Goal: Task Accomplishment & Management: Use online tool/utility

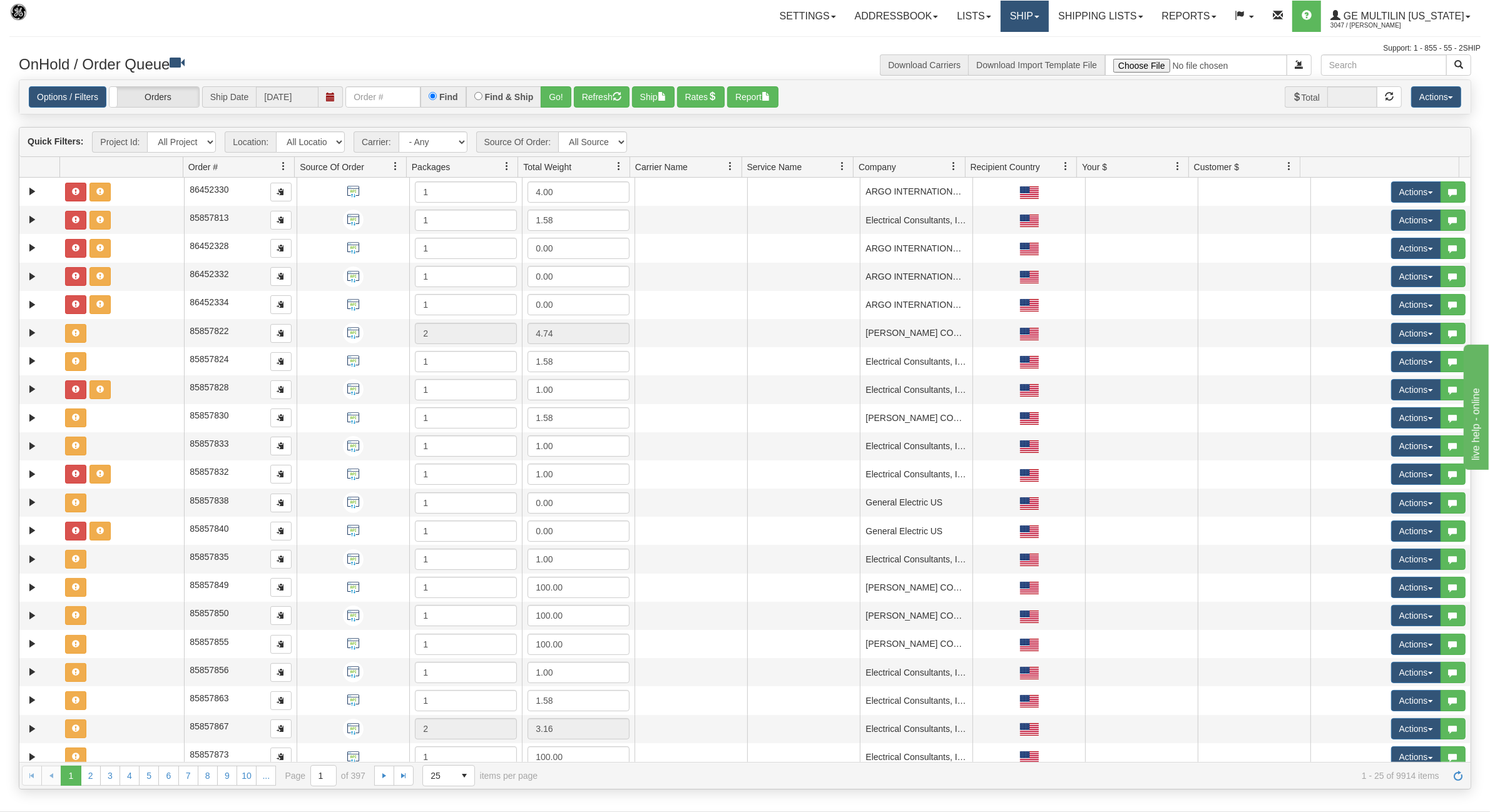
click at [1020, 19] on link "Ship" at bounding box center [1024, 17] width 48 height 31
click at [1009, 43] on link "Ship Screen" at bounding box center [991, 43] width 113 height 17
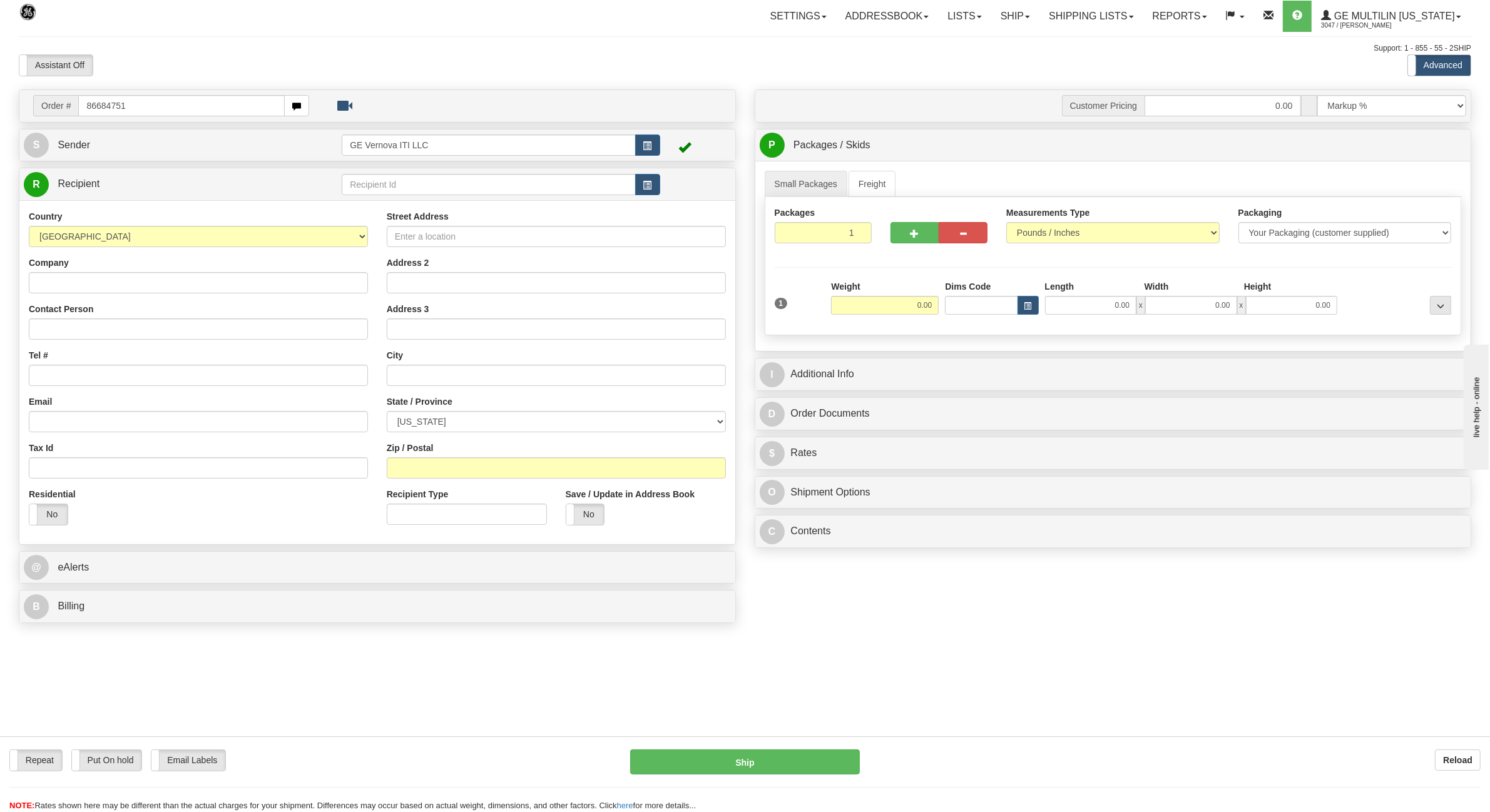
type input "86684751"
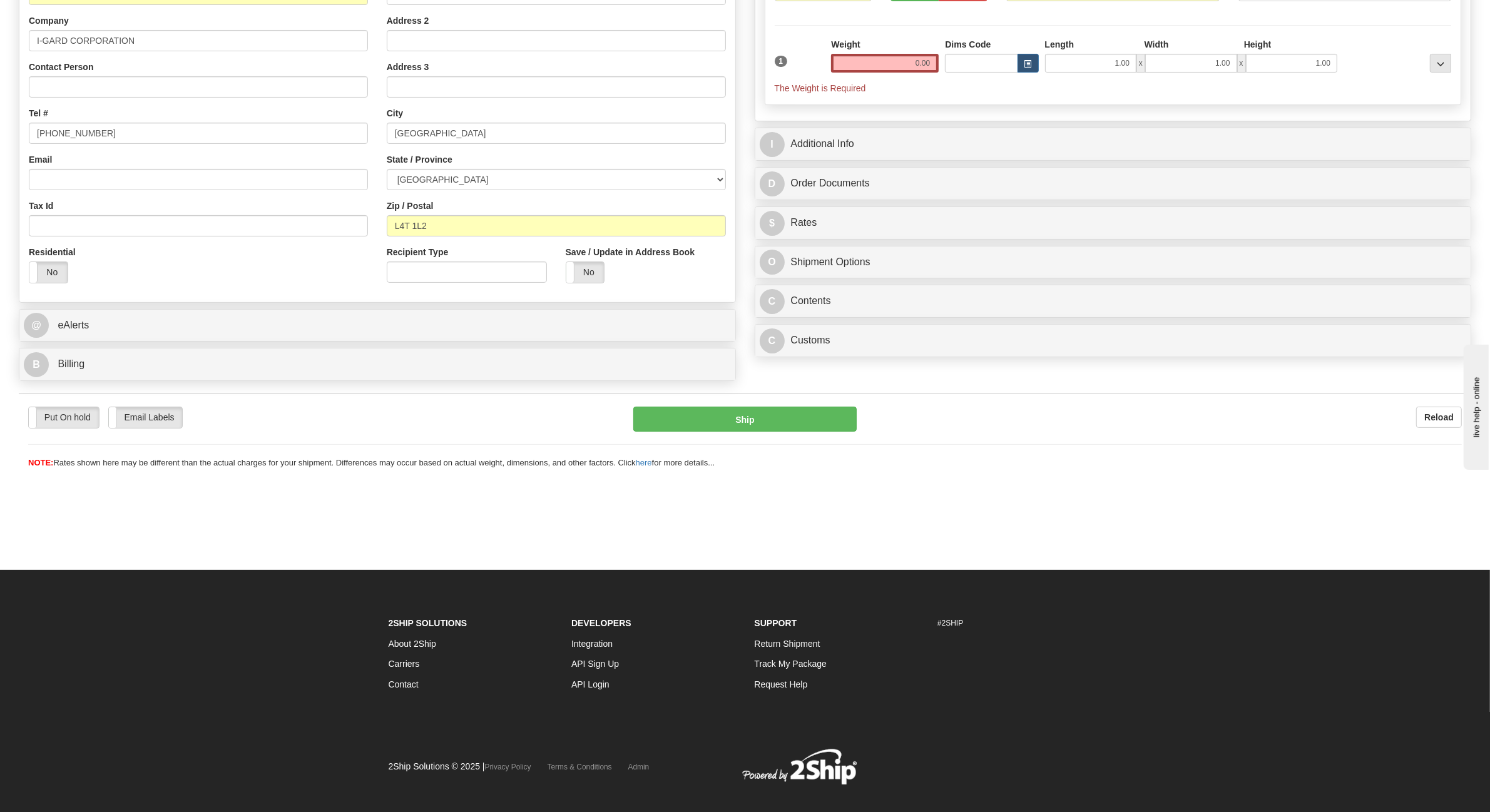
scroll to position [260, 0]
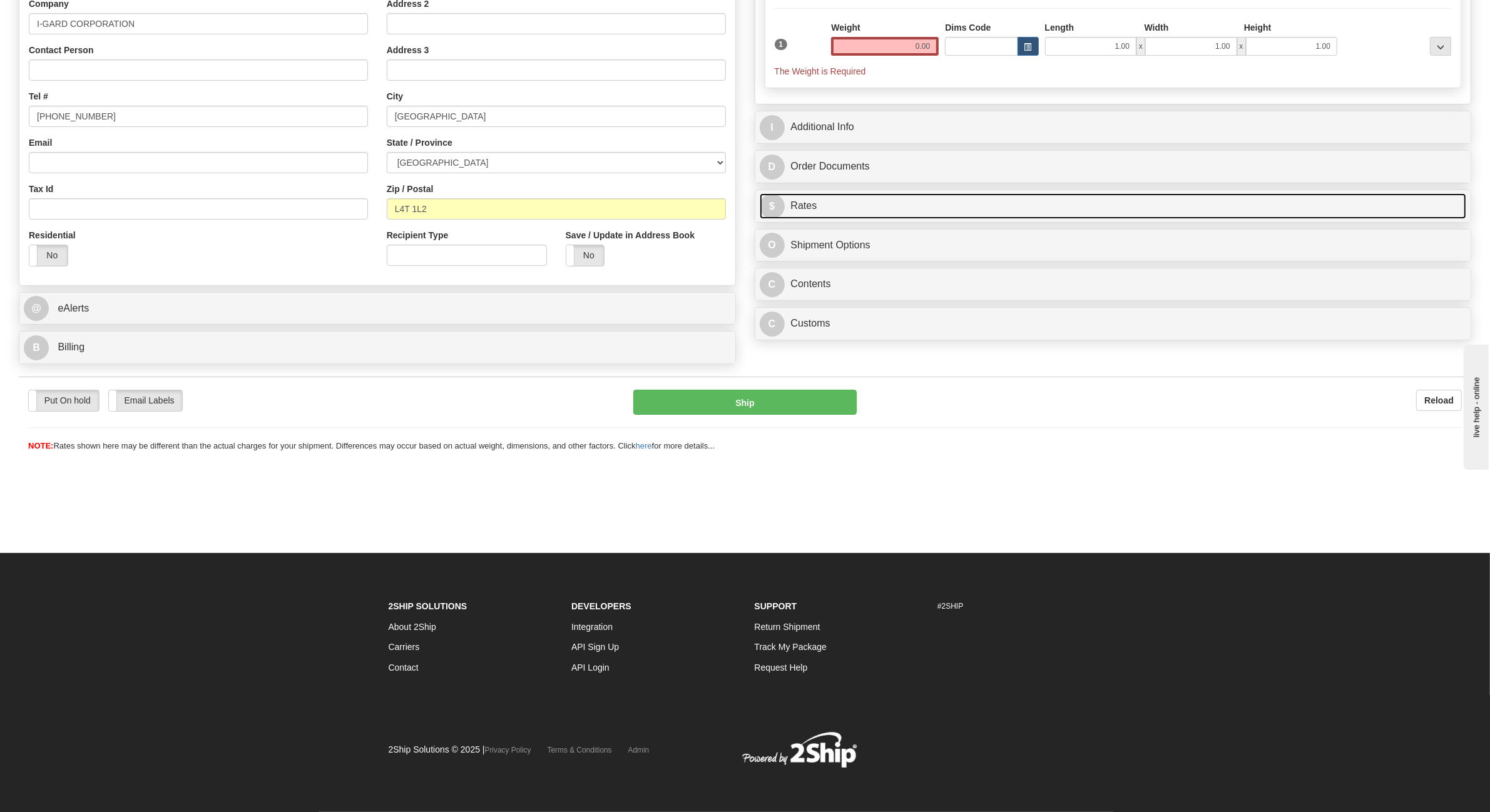
click at [897, 198] on link "$ Rates" at bounding box center [1114, 207] width 707 height 26
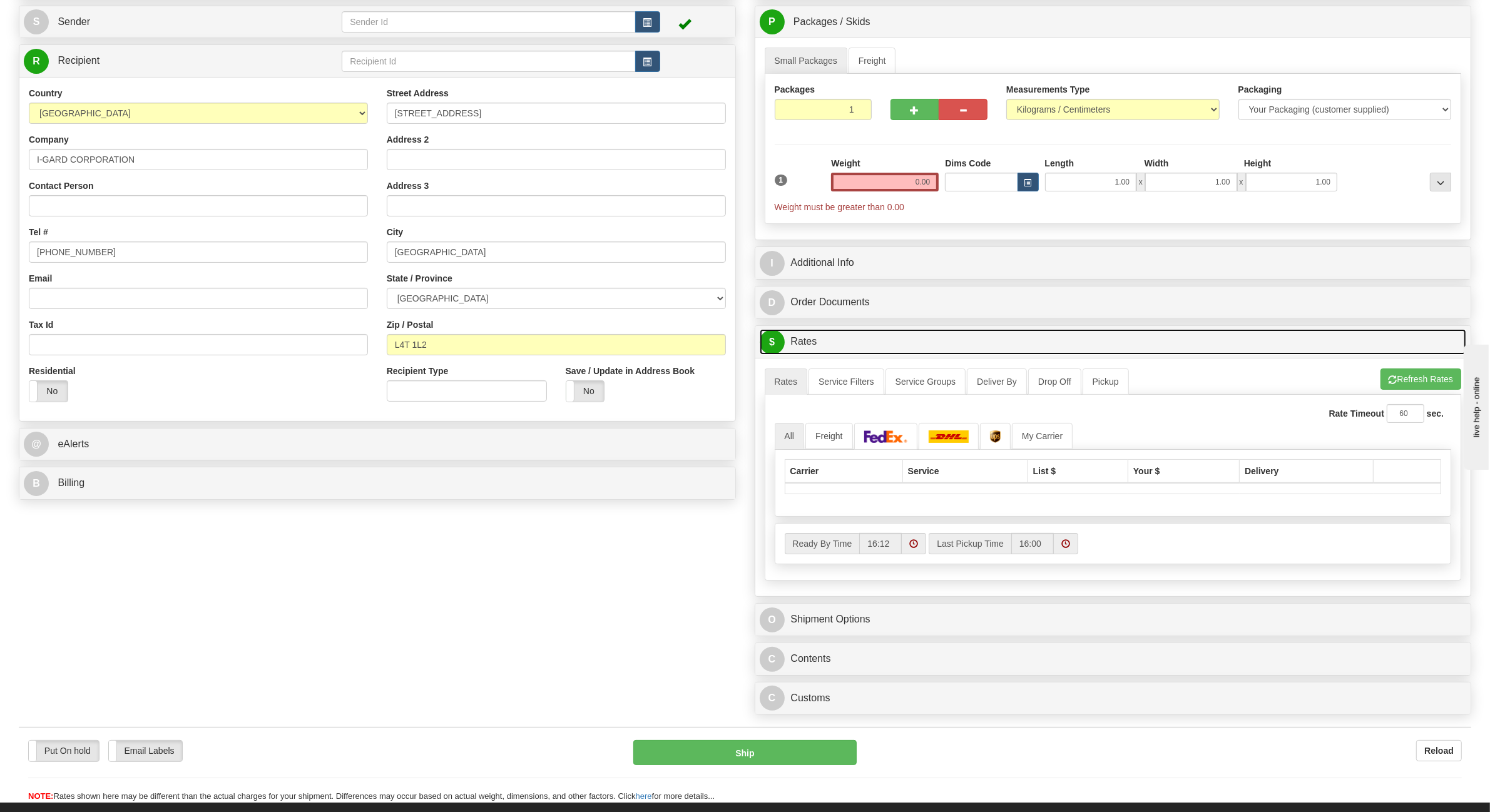
scroll to position [0, 0]
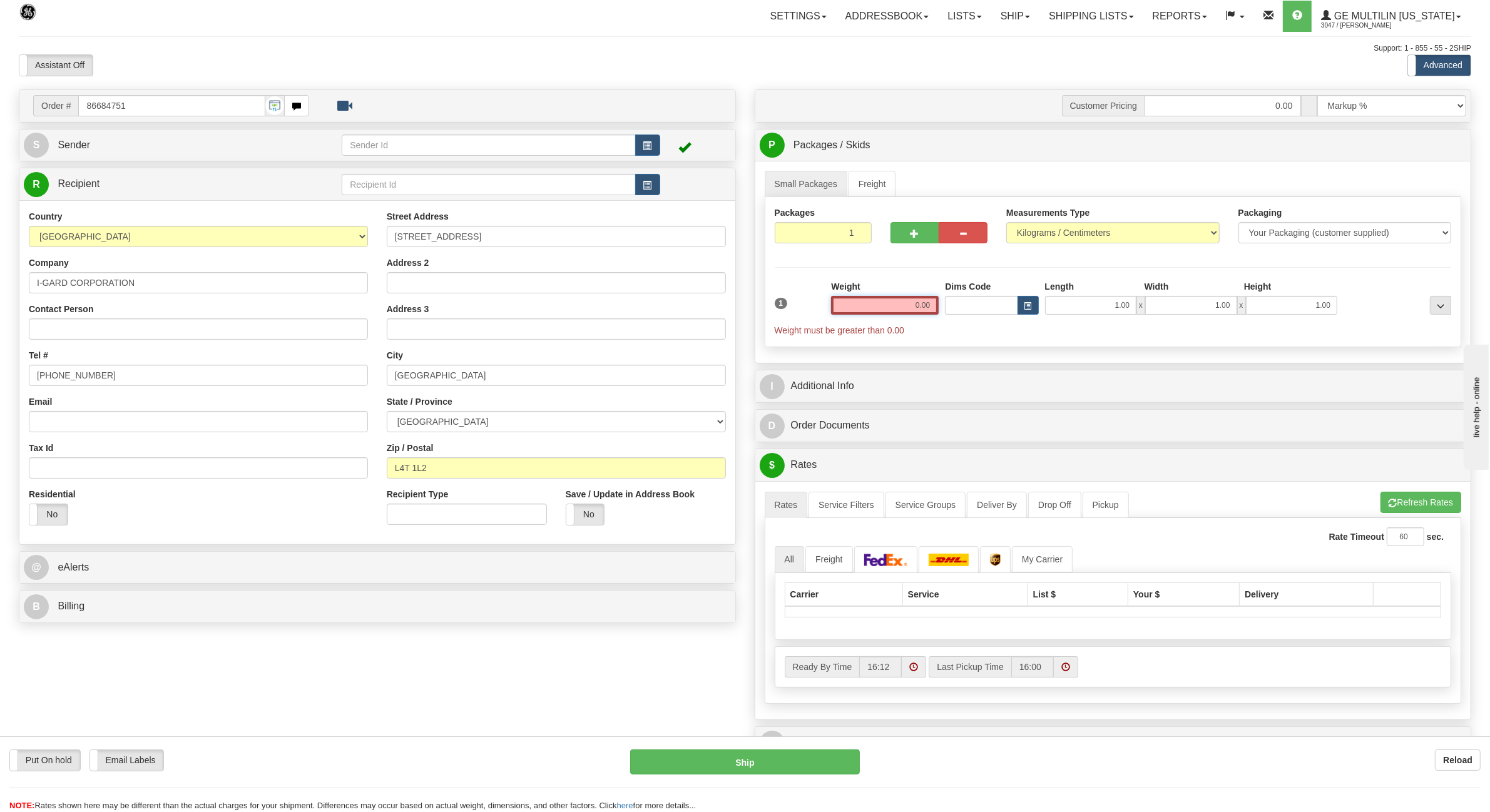
drag, startPoint x: 892, startPoint y: 310, endPoint x: 983, endPoint y: 318, distance: 91.4
click at [983, 318] on div "1 Weight 0.00 Dims Code 1.00" at bounding box center [1113, 308] width 684 height 56
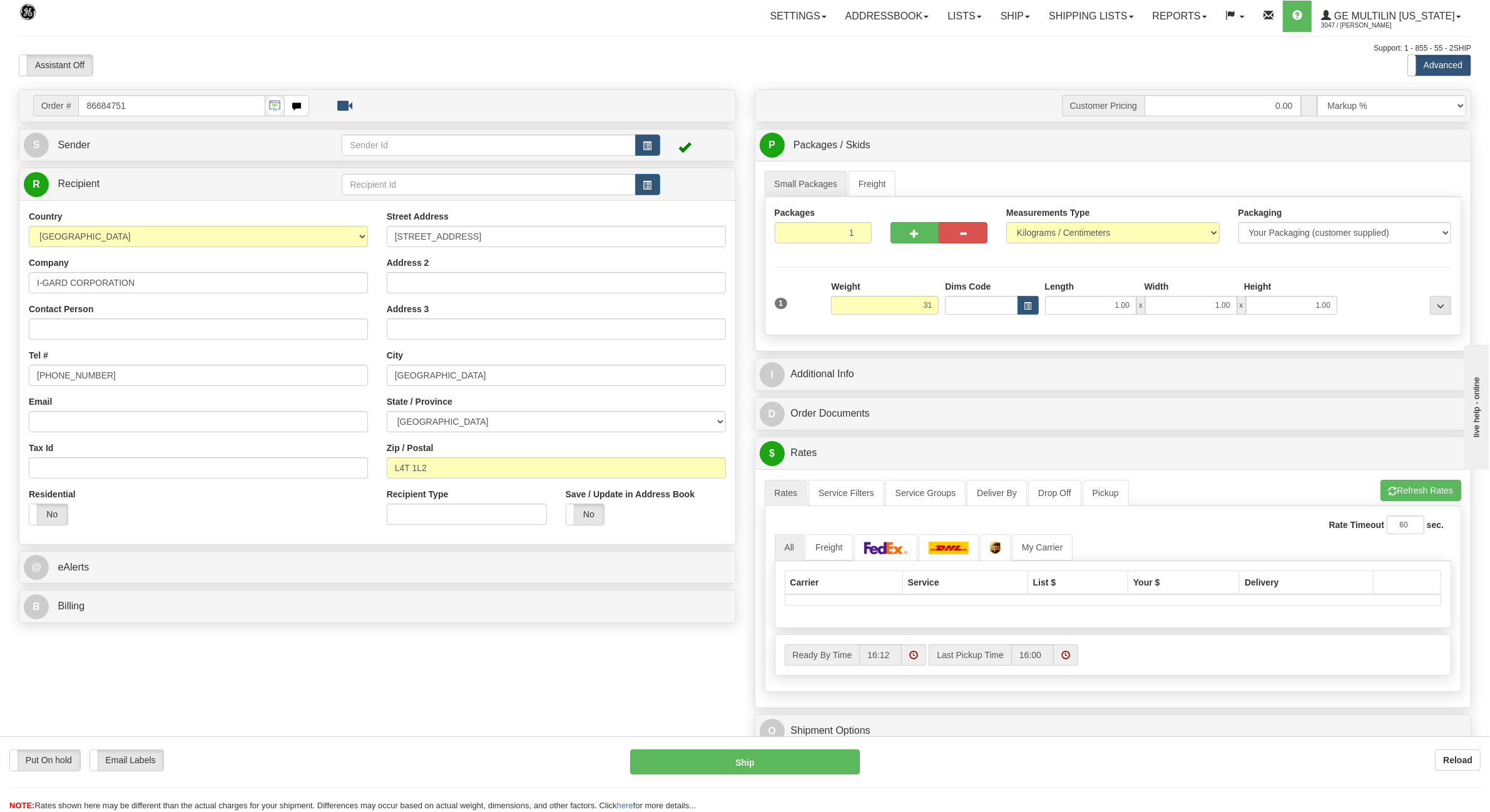
type input "31.00"
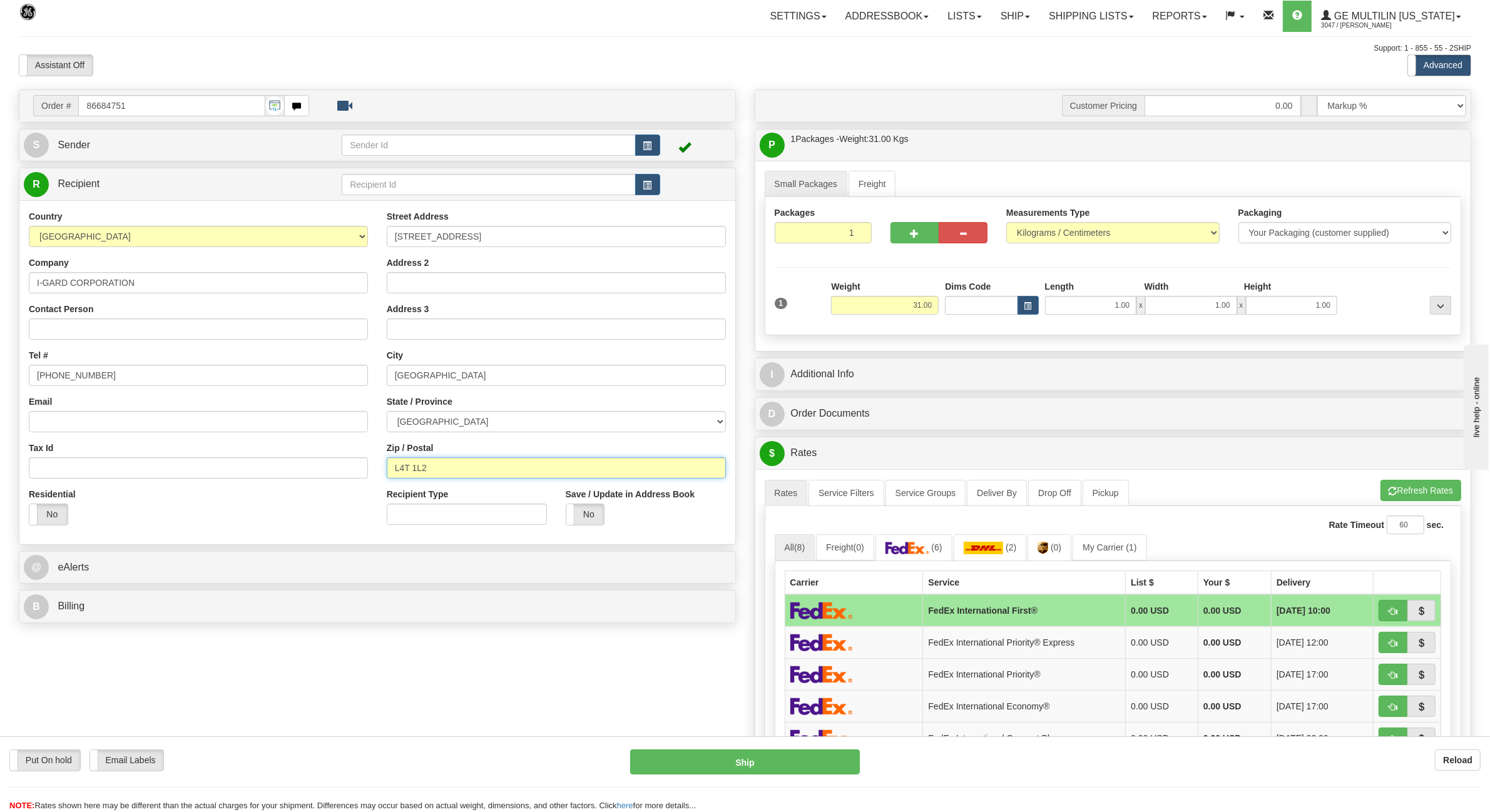
drag, startPoint x: 436, startPoint y: 471, endPoint x: 341, endPoint y: 463, distance: 95.3
click at [343, 465] on div "Country AFGHANISTAN ALAND ISLANDS ALBANIA ALGERIA AMERICAN SAMOA ANDORRA ANGOLA…" at bounding box center [377, 372] width 716 height 324
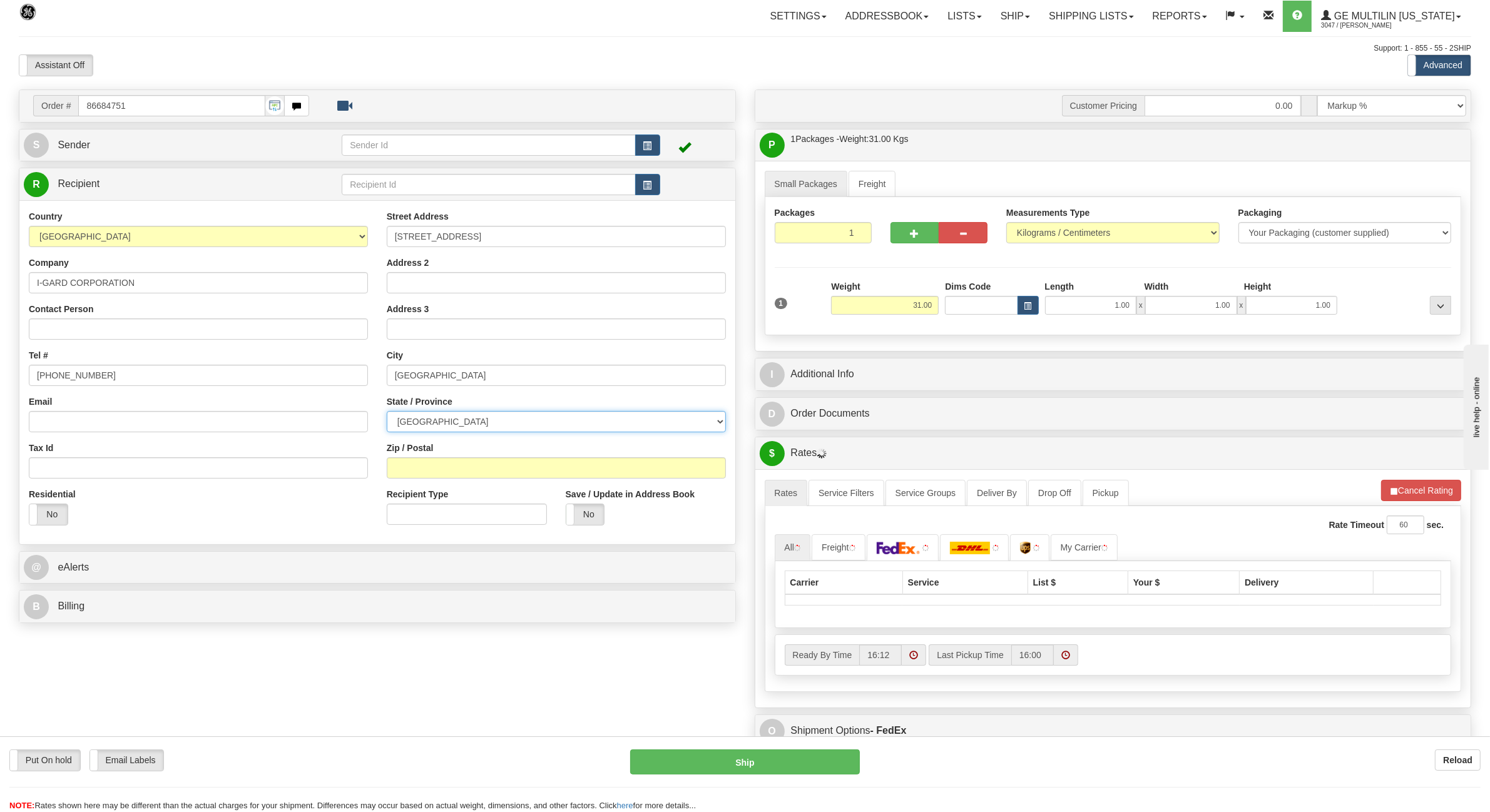
click at [468, 424] on select "ALBERTA BRITISH COLUMBIA MANITOBA NEW BRUNSWICK NEWFOUNDLAND NOVA SCOTIA NUNAVU…" at bounding box center [556, 421] width 339 height 21
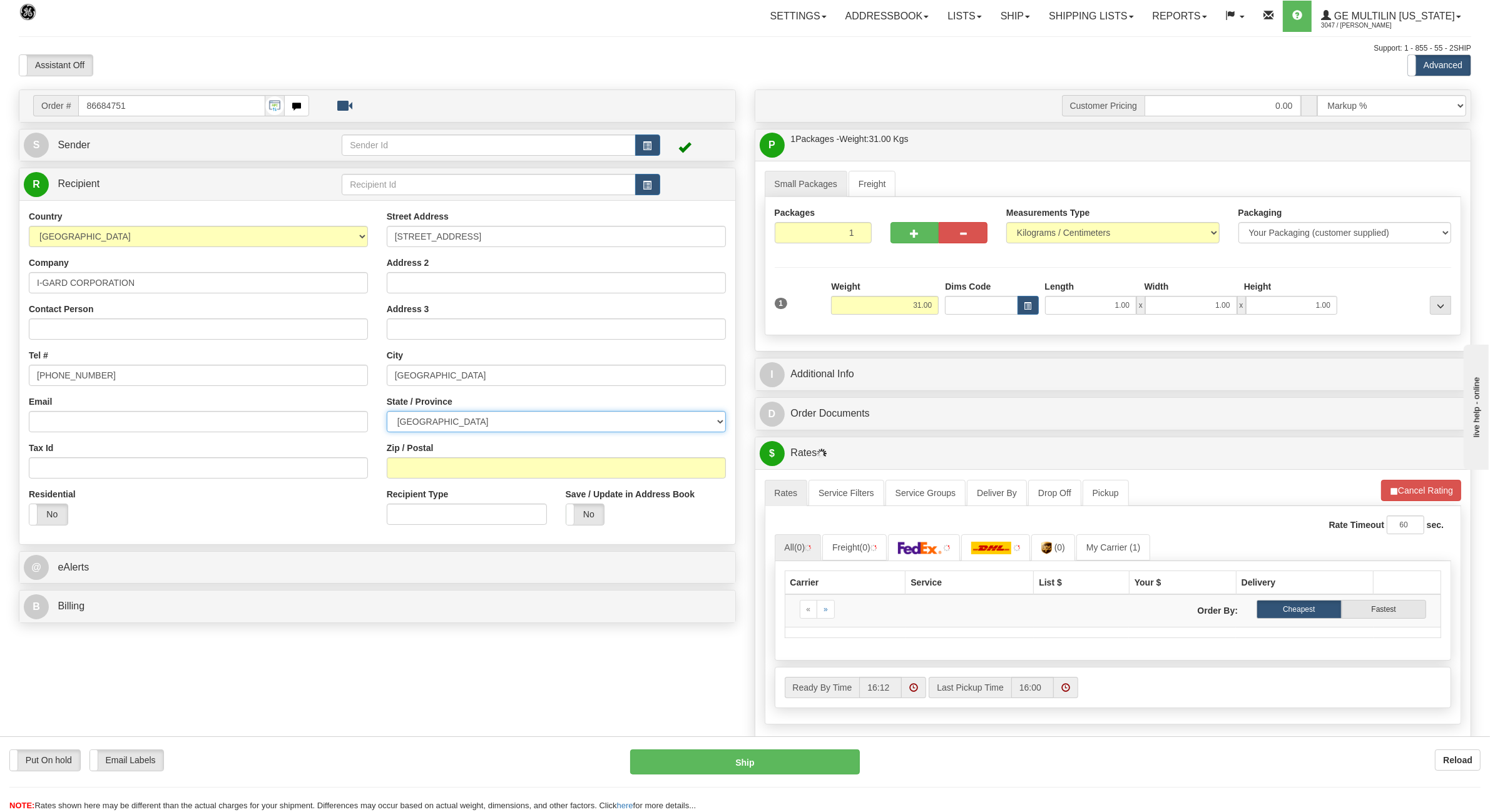
click at [387, 413] on select "ALBERTA BRITISH COLUMBIA MANITOBA NEW BRUNSWICK NEWFOUNDLAND NOVA SCOTIA NUNAVU…" at bounding box center [556, 421] width 339 height 21
type input "L4T1L2"
click at [1429, 495] on button "Refresh Rates" at bounding box center [1420, 491] width 81 height 21
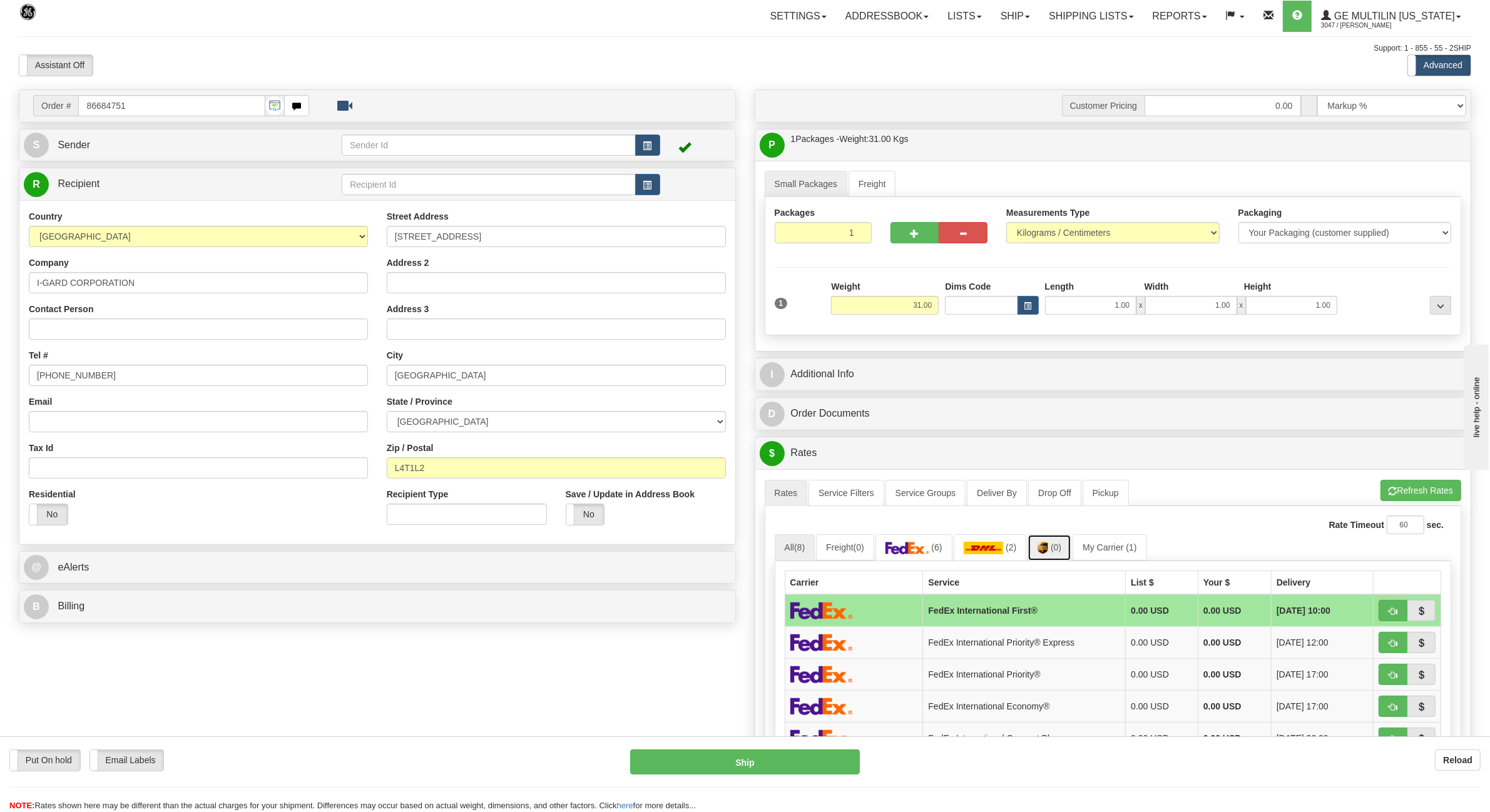
click at [1056, 545] on link "(0)" at bounding box center [1050, 547] width 43 height 27
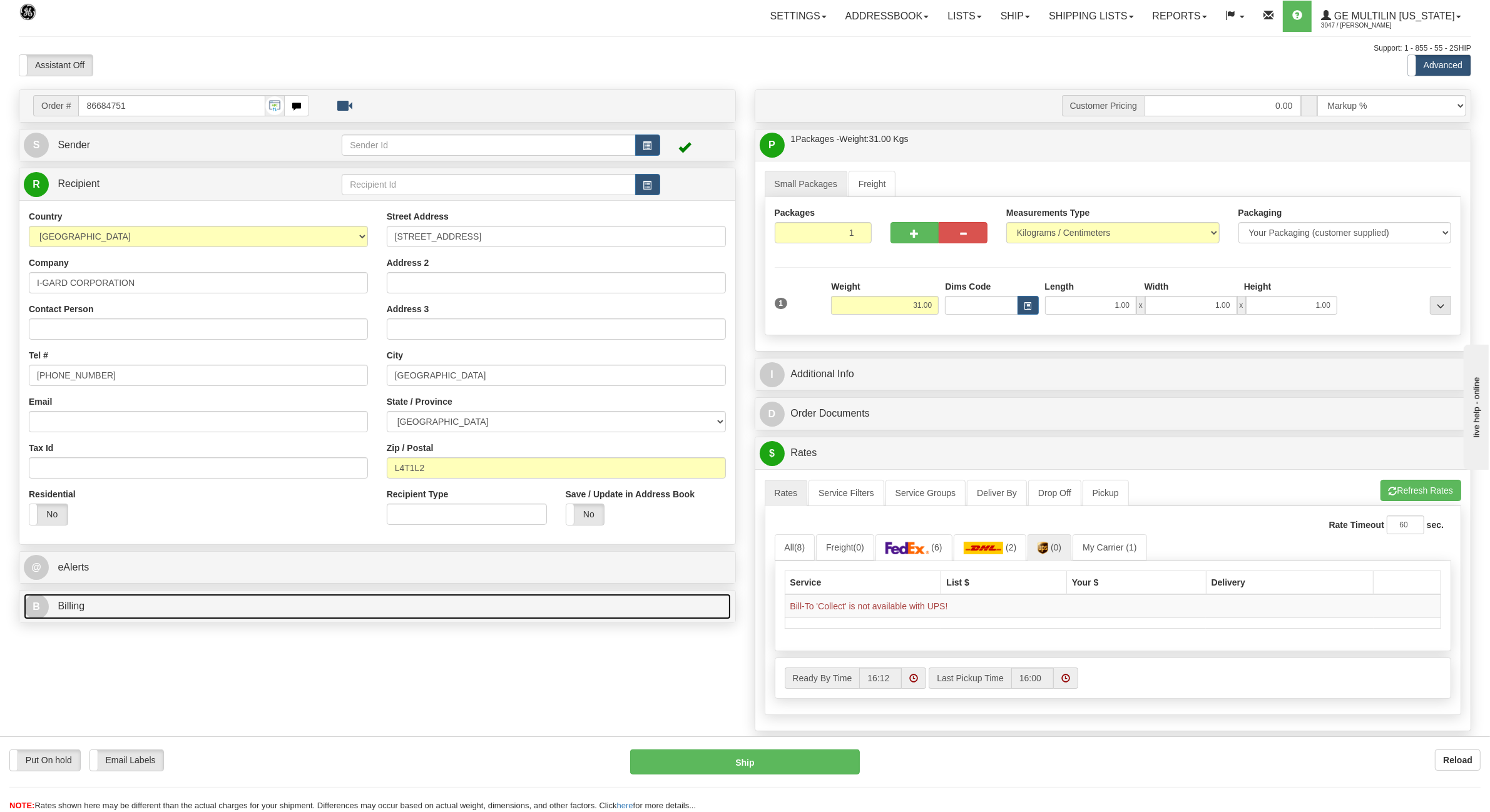
click at [130, 611] on link "B Billing" at bounding box center [377, 607] width 707 height 26
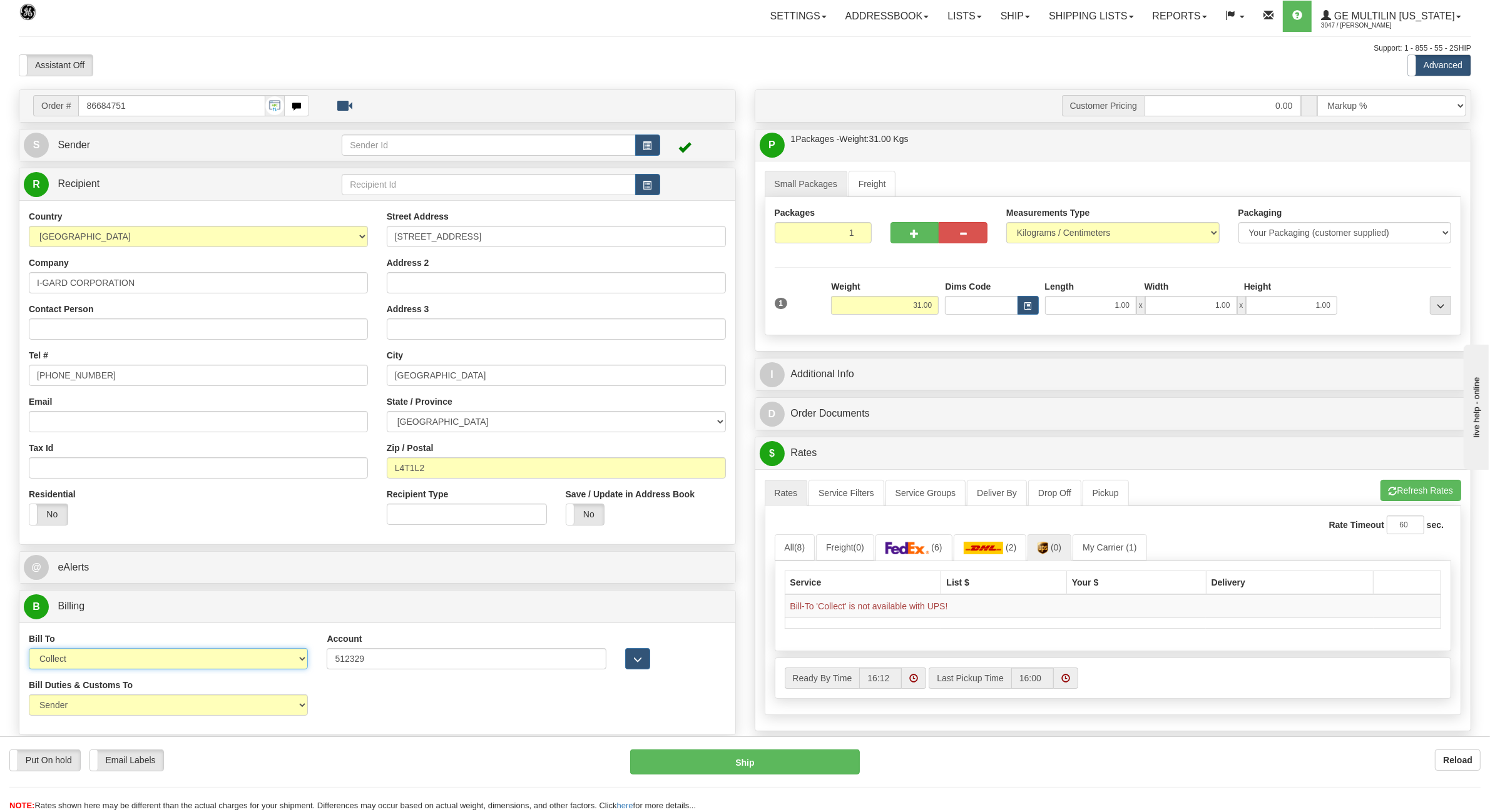
click at [215, 657] on select "Sender Recipient Third Party Collect" at bounding box center [168, 658] width 279 height 21
select select "2"
click at [29, 650] on select "Sender Recipient Third Party Collect" at bounding box center [168, 658] width 279 height 21
click at [1043, 232] on select "Pounds / Inches Kilograms / Centimeters" at bounding box center [1113, 233] width 214 height 21
select select "0"
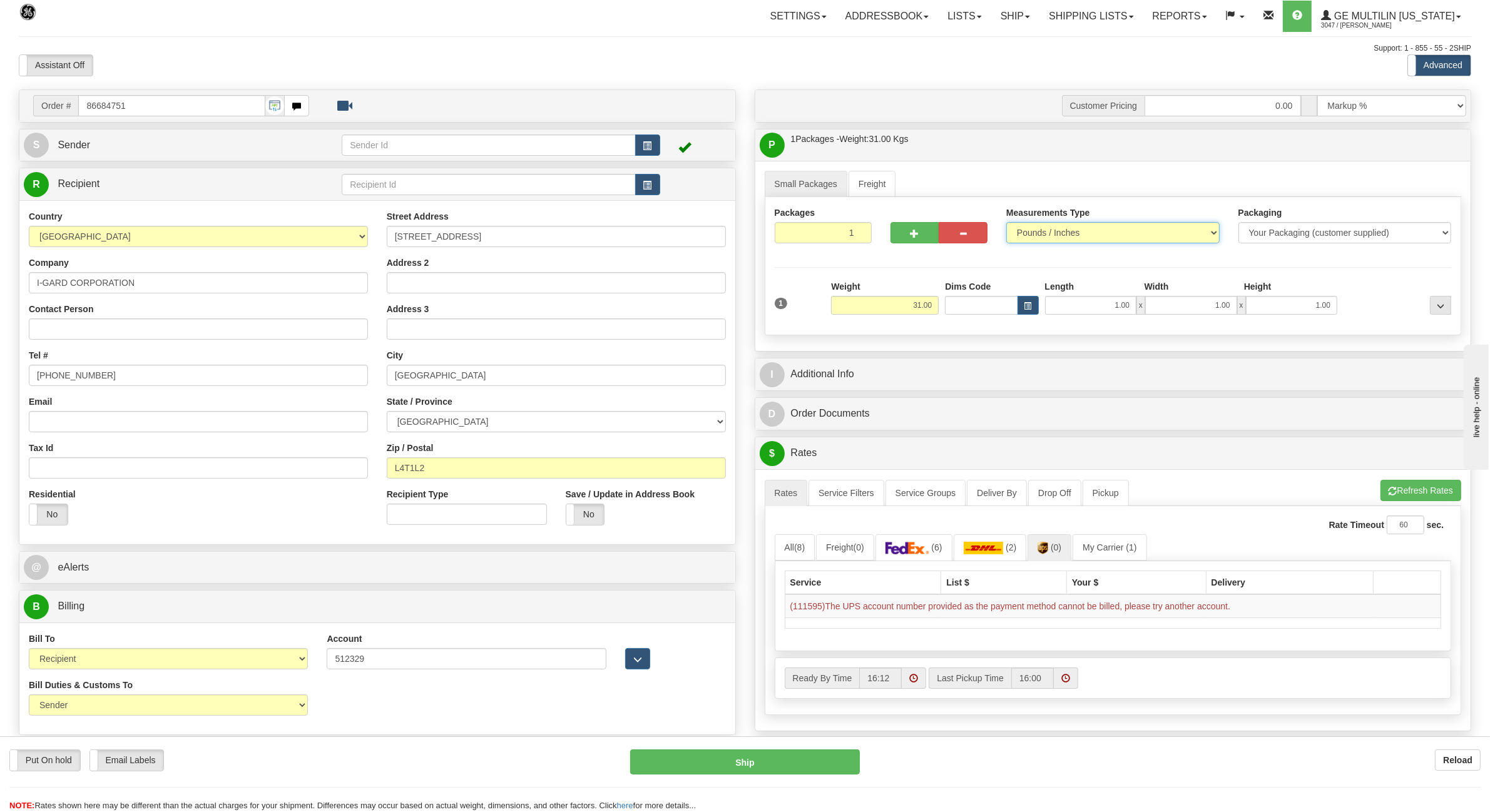
click at [1006, 223] on select "Pounds / Inches Kilograms / Centimeters" at bounding box center [1113, 233] width 214 height 21
click at [1413, 496] on button "Refresh Rates" at bounding box center [1420, 491] width 81 height 21
drag, startPoint x: 463, startPoint y: 236, endPoint x: 317, endPoint y: 243, distance: 146.2
click at [317, 243] on div "Country AFGHANISTAN ALAND ISLANDS ALBANIA ALGERIA AMERICAN SAMOA ANDORRA ANGOLA…" at bounding box center [377, 372] width 716 height 324
click at [480, 379] on input "MISSISSAGUA" at bounding box center [556, 375] width 339 height 21
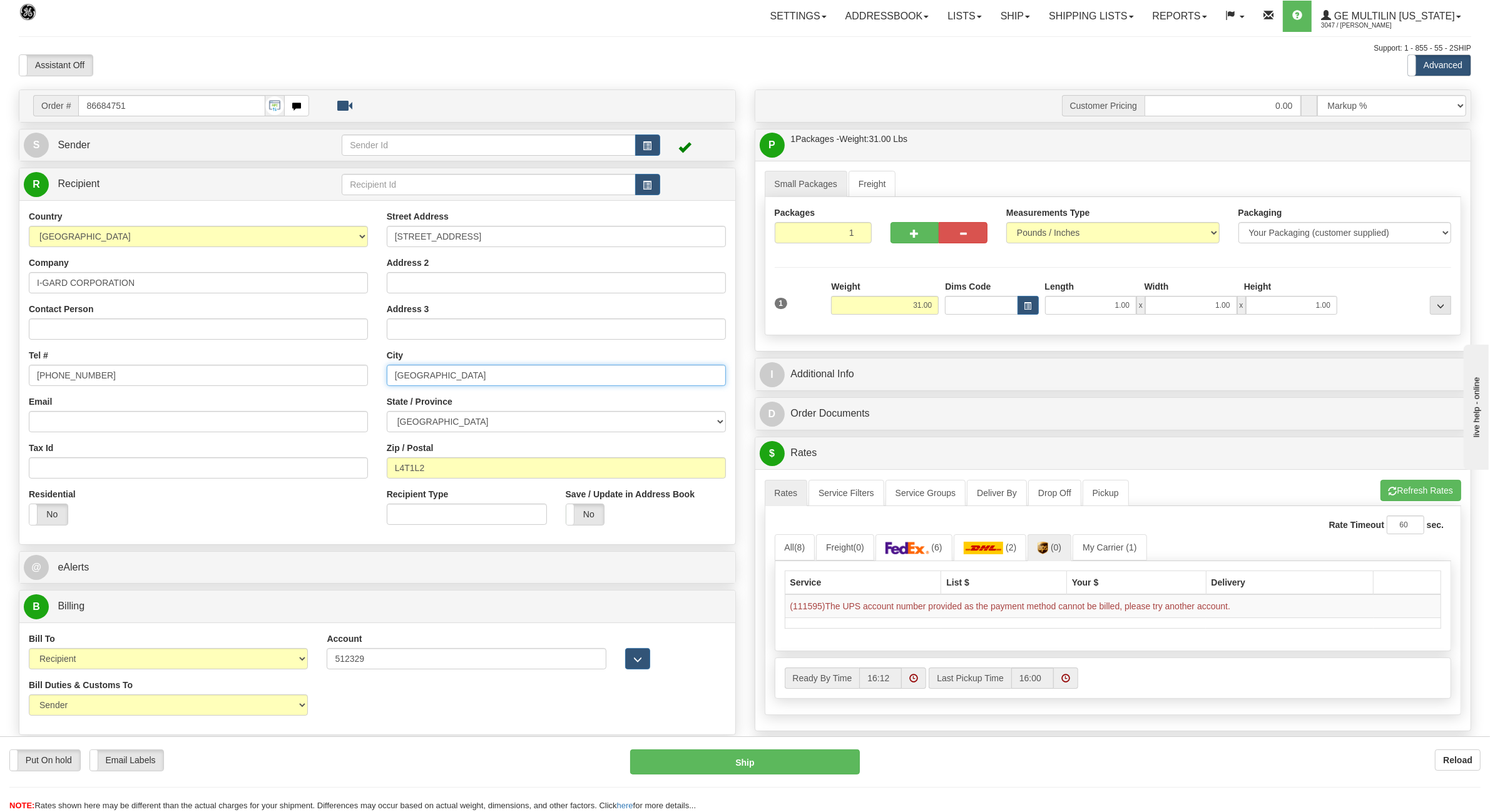
type input "MISSISSAUGA"
click at [1414, 489] on button "Refresh Rates" at bounding box center [1420, 491] width 81 height 21
click at [473, 380] on input "MISSISSAUGA" at bounding box center [556, 375] width 339 height 21
click at [474, 426] on select "ALBERTA BRITISH COLUMBIA MANITOBA NEW BRUNSWICK NEWFOUNDLAND NOVA SCOTIA NUNAVU…" at bounding box center [556, 421] width 339 height 21
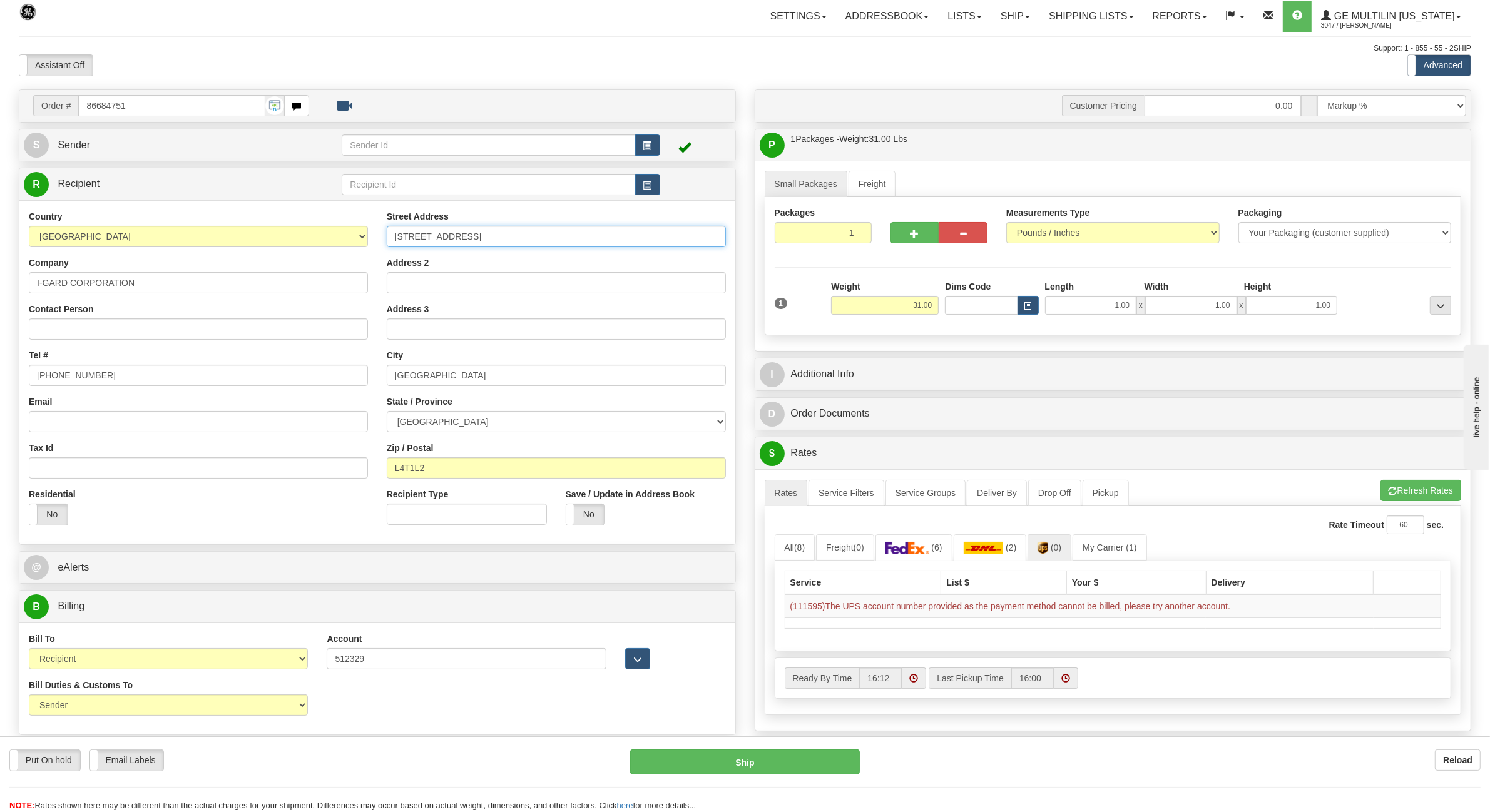
drag, startPoint x: 484, startPoint y: 242, endPoint x: 279, endPoint y: 232, distance: 205.2
click at [280, 232] on div "Country AFGHANISTAN ALAND ISLANDS ALBANIA ALGERIA AMERICAN SAMOA ANDORRA ANGOLA…" at bounding box center [377, 372] width 716 height 324
paste input "d, Mississauga, ON L4T 1L2, Canada"
drag, startPoint x: 499, startPoint y: 238, endPoint x: 455, endPoint y: 235, distance: 44.1
click at [455, 235] on input "7686 Bath Rd, Mississauga, ON L4T 1L2, Canada" at bounding box center [556, 236] width 339 height 21
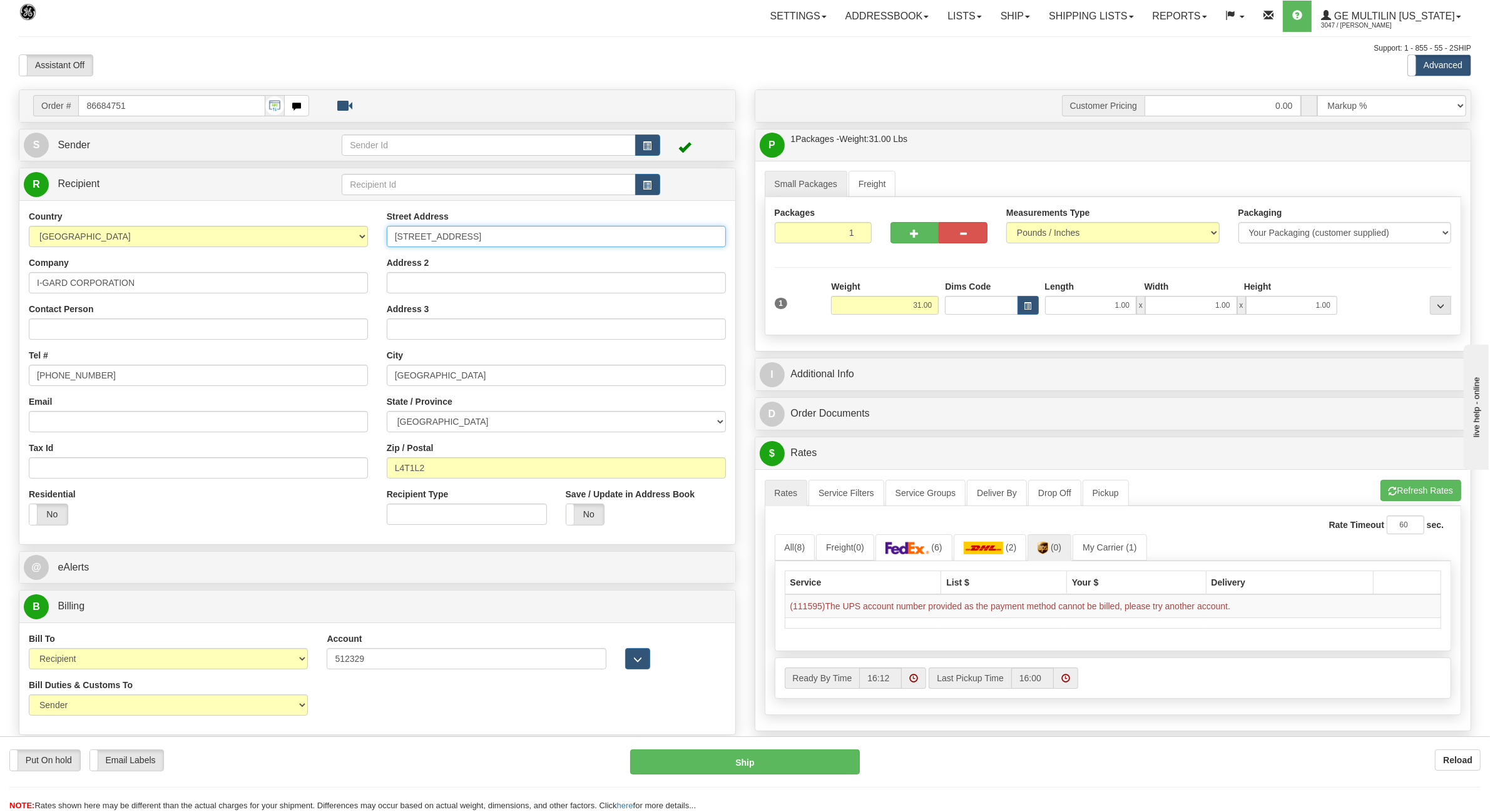
type input "7686 Bath Rd, , ON L4T 1L2, Canada"
click at [457, 381] on input "MISSISSAUGA" at bounding box center [556, 375] width 339 height 21
paste input "ississauga"
type input "Mississauga"
click at [476, 239] on input "7686 Bath Rd, , ON L4T 1L2, Canada" at bounding box center [556, 236] width 339 height 21
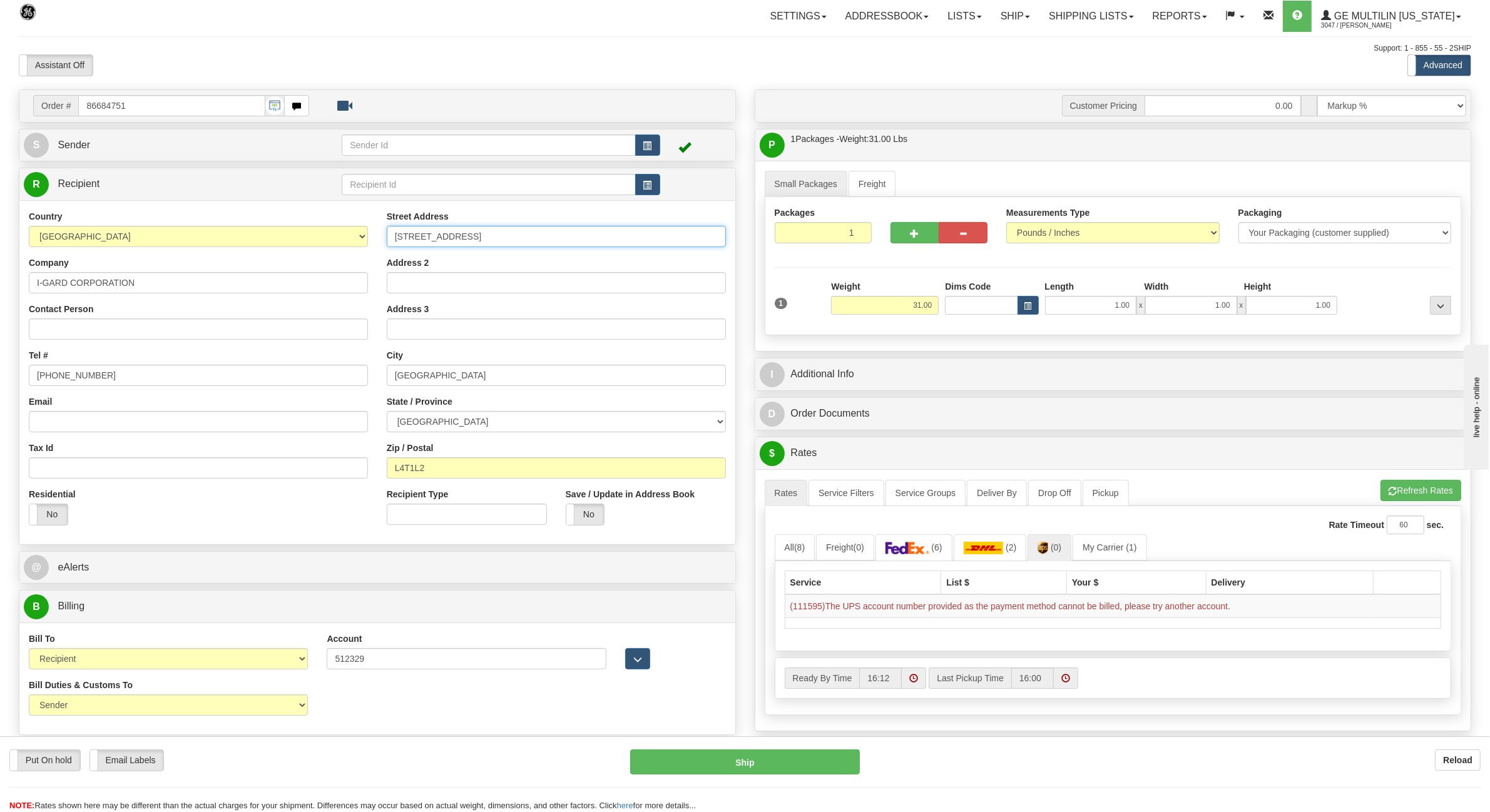
type input "7686 Bath Rd, , ON , Canada"
drag, startPoint x: 444, startPoint y: 471, endPoint x: 365, endPoint y: 465, distance: 79.2
click at [370, 466] on div "Country AFGHANISTAN ALAND ISLANDS ALBANIA ALGERIA AMERICAN SAMOA ANDORRA ANGOLA…" at bounding box center [377, 372] width 716 height 324
paste input "text"
type input "L4T 1L2"
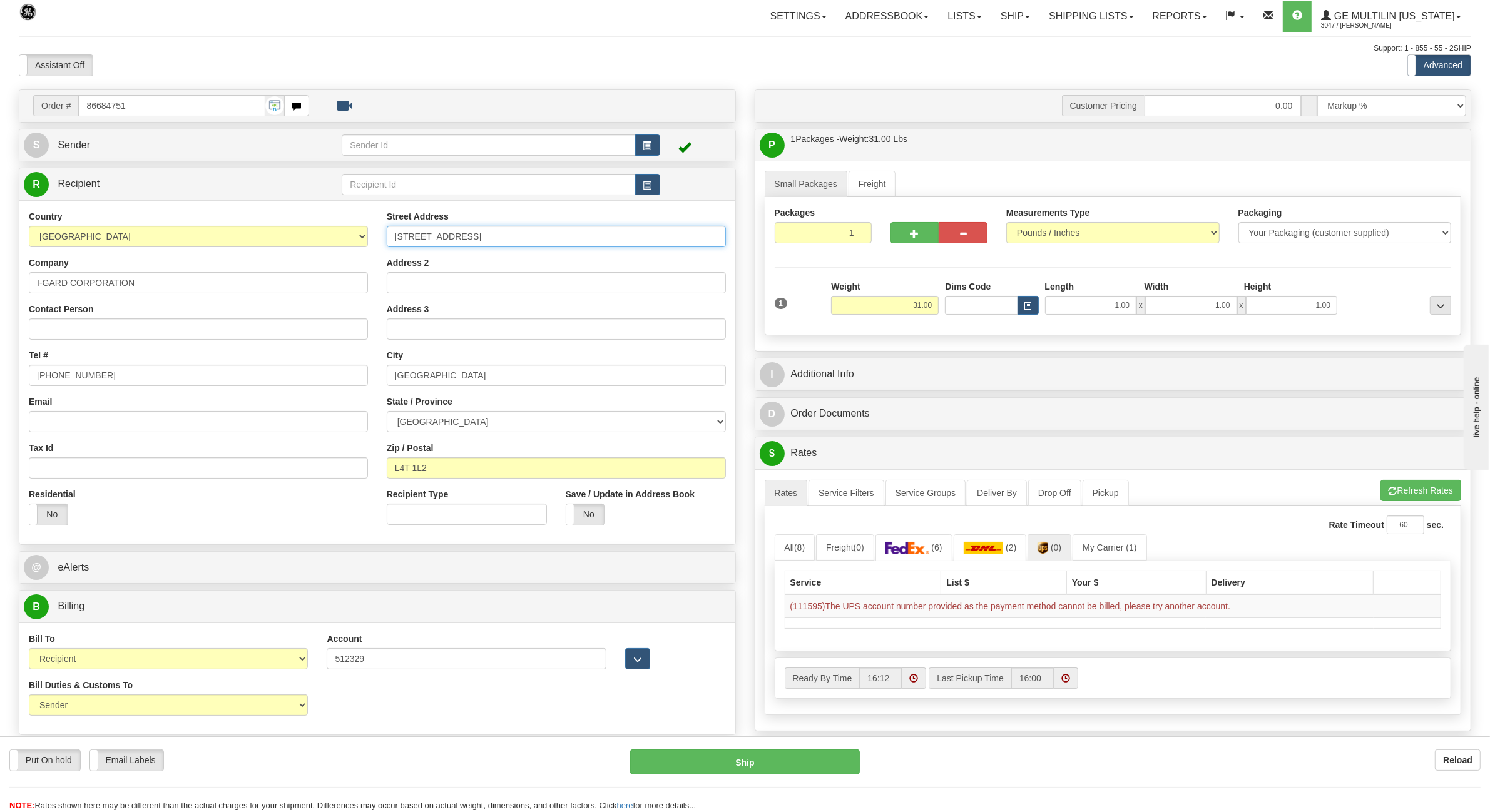
click at [540, 238] on input "7686 Bath Rd, , ON , Canada" at bounding box center [556, 236] width 339 height 21
type input "7686 Bath Rd."
click at [529, 319] on input "Address 3" at bounding box center [556, 329] width 339 height 21
click at [1429, 493] on button "Refresh Rates" at bounding box center [1420, 491] width 81 height 21
click at [153, 650] on select "Sender Recipient Third Party Collect" at bounding box center [168, 658] width 279 height 21
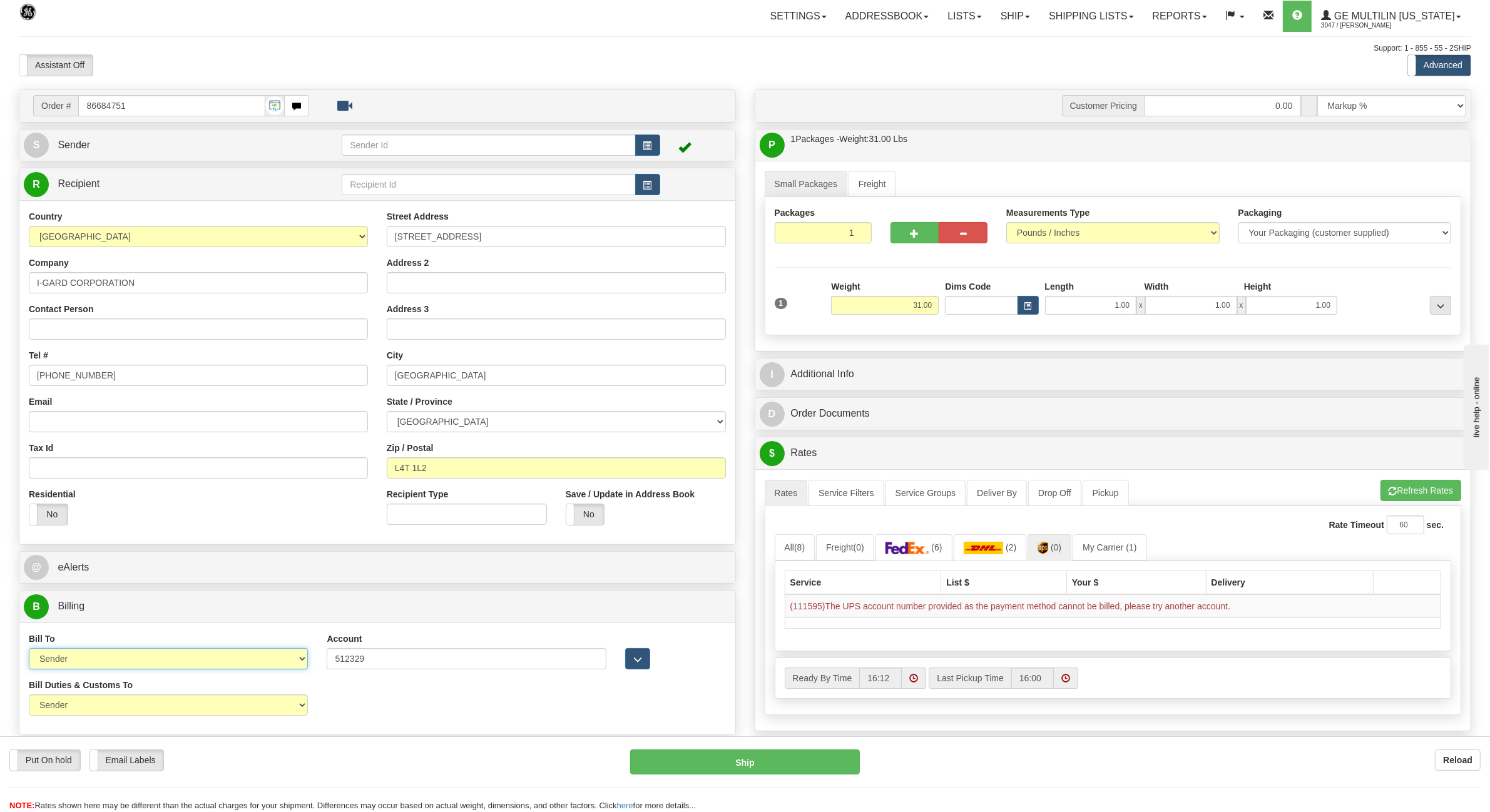
click at [29, 650] on select "Sender Recipient Third Party Collect" at bounding box center [168, 658] width 279 height 21
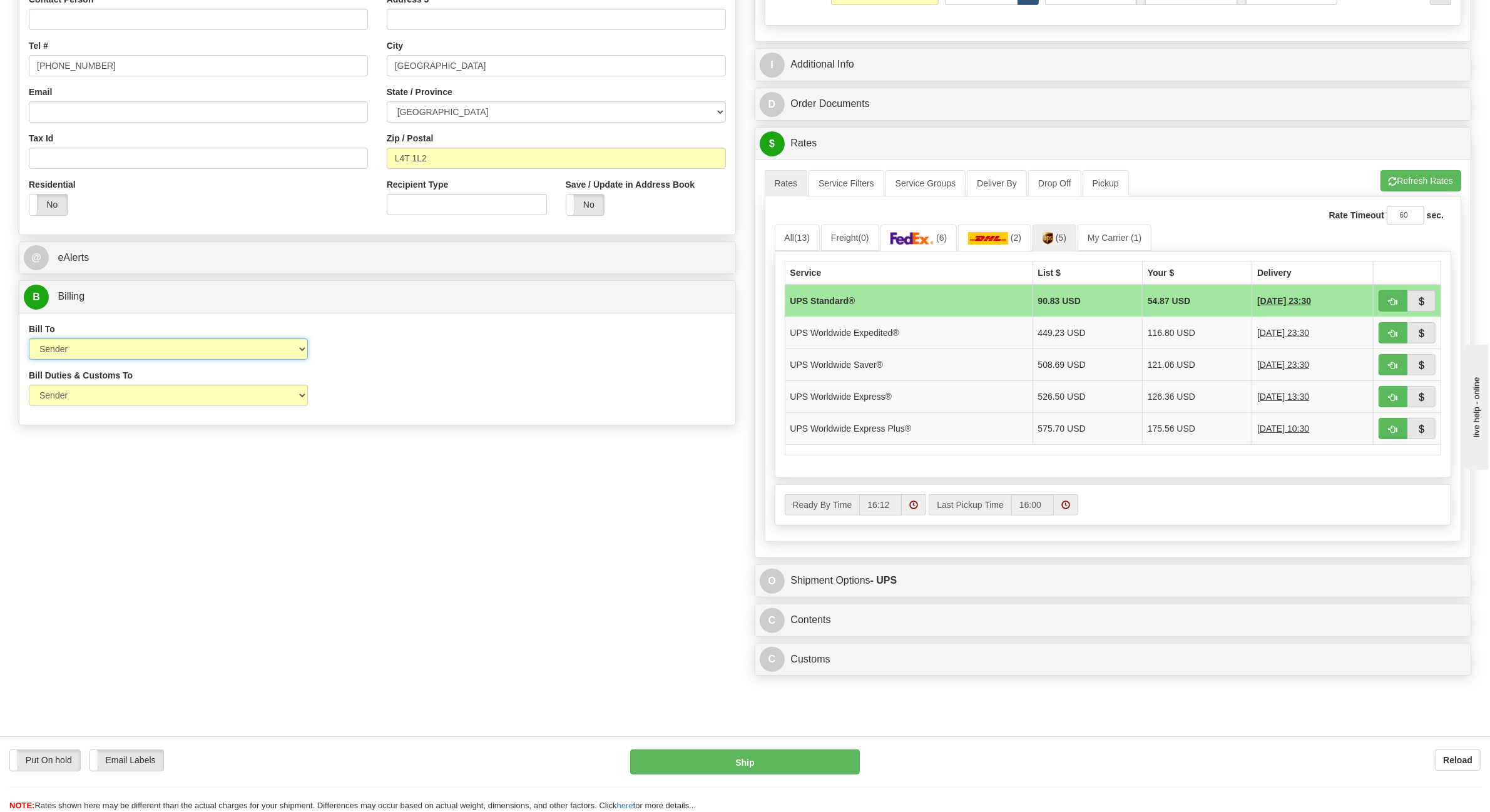
scroll to position [313, 0]
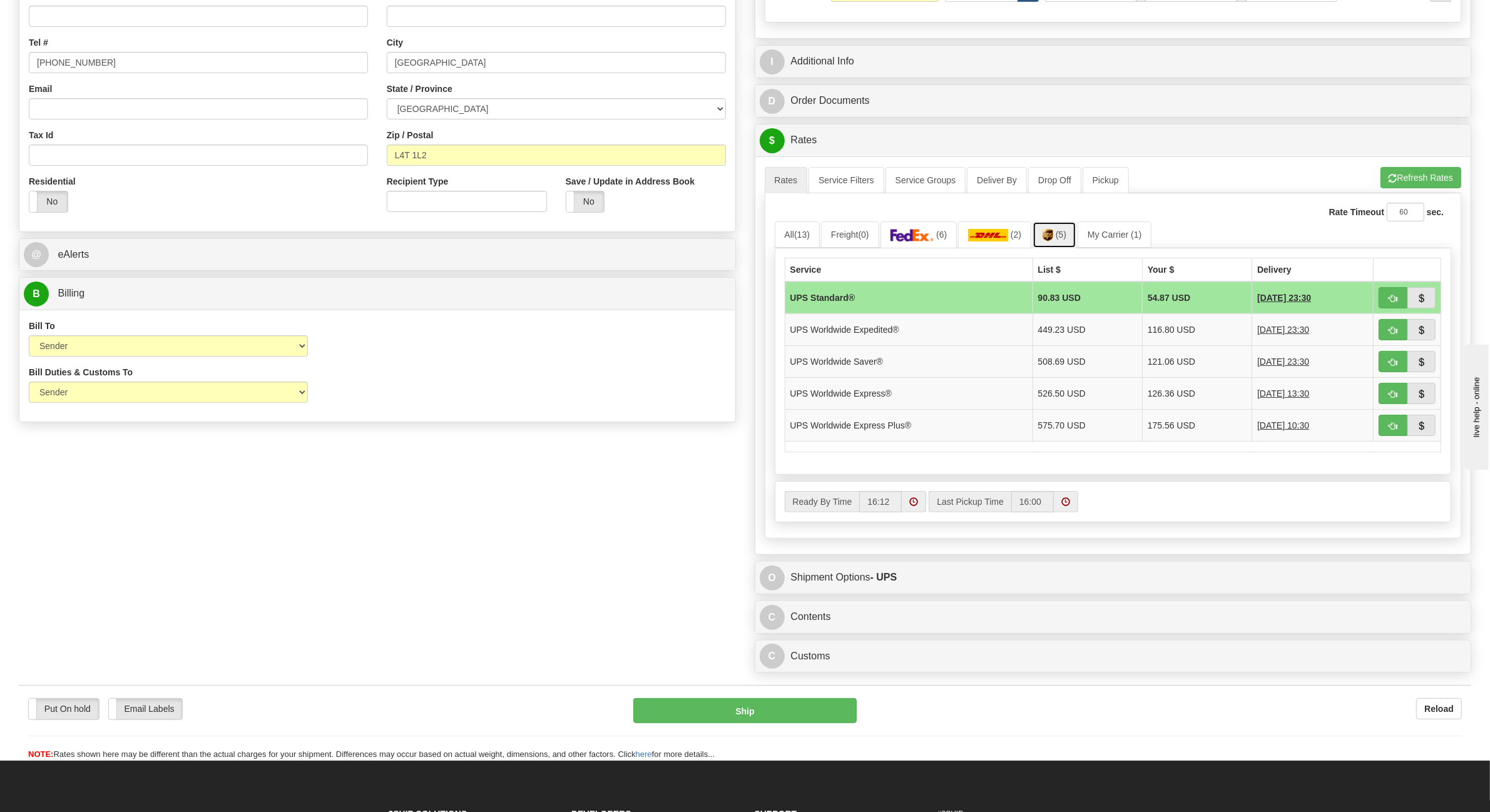
click at [1053, 241] on img at bounding box center [1048, 235] width 10 height 12
click at [185, 351] on select "Sender Recipient Third Party Collect" at bounding box center [168, 346] width 279 height 21
select select "2"
click at [29, 337] on select "Sender Recipient Third Party Collect" at bounding box center [168, 346] width 279 height 21
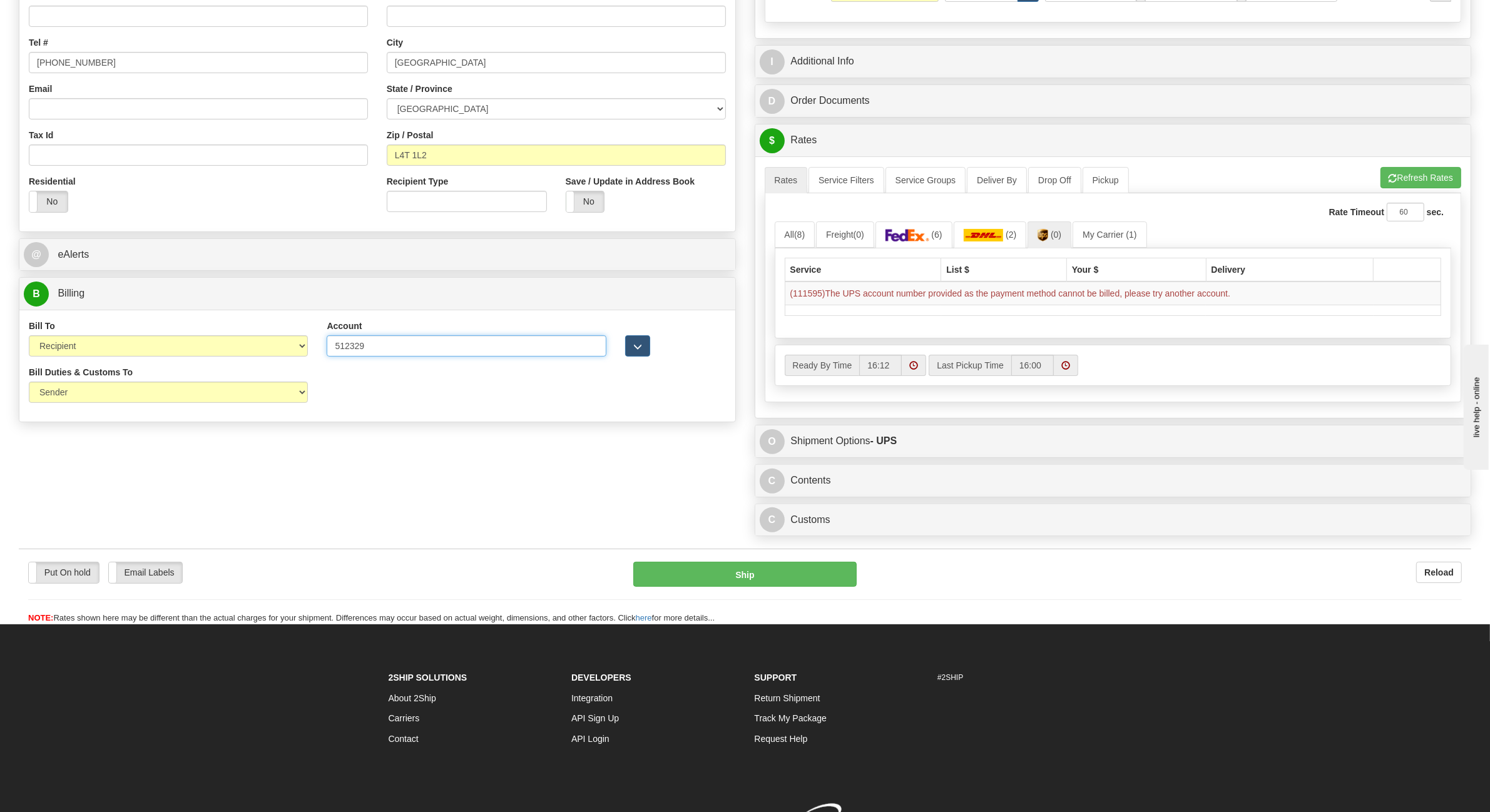
drag, startPoint x: 583, startPoint y: 353, endPoint x: 287, endPoint y: 357, distance: 296.0
click at [287, 357] on div "Bill To Sender Recipient Third Party Collect Account 512329 3rd Party Account L…" at bounding box center [377, 342] width 716 height 46
click at [532, 38] on div "City Mississauga" at bounding box center [556, 55] width 339 height 37
drag, startPoint x: 374, startPoint y: 408, endPoint x: 368, endPoint y: 348, distance: 60.3
click at [374, 406] on div "Bill Duties & Customs To Sender Recipient Third Party UPS Split Duty VAT Indica…" at bounding box center [377, 388] width 716 height 46
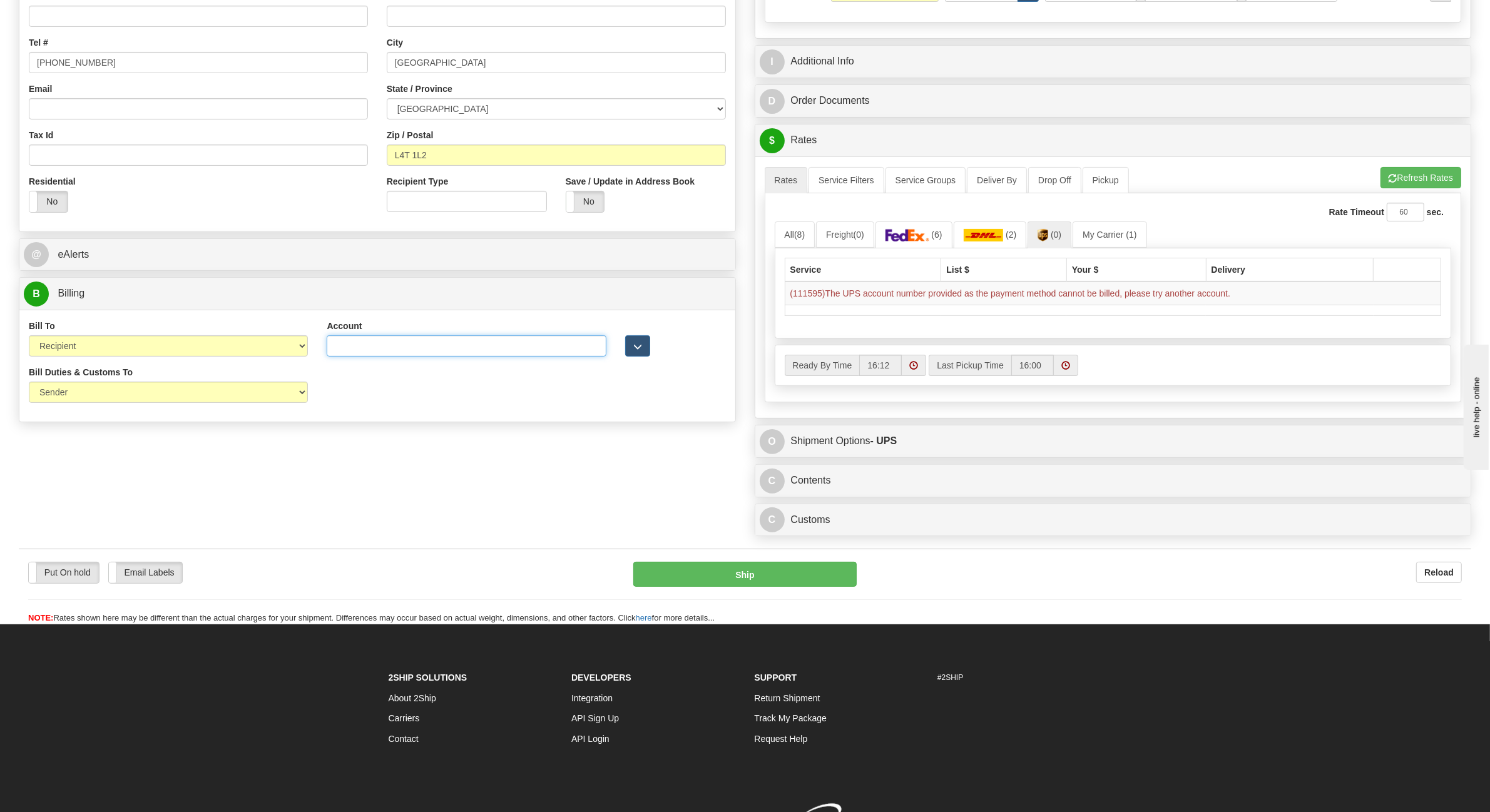
click at [366, 346] on input "Account" at bounding box center [466, 346] width 279 height 21
type input "512329"
click button "Delete" at bounding box center [0, 0] width 0 height 0
click at [1437, 178] on button "Refresh Rates" at bounding box center [1420, 177] width 81 height 21
click at [158, 348] on select "Sender Recipient Third Party Collect" at bounding box center [168, 346] width 279 height 21
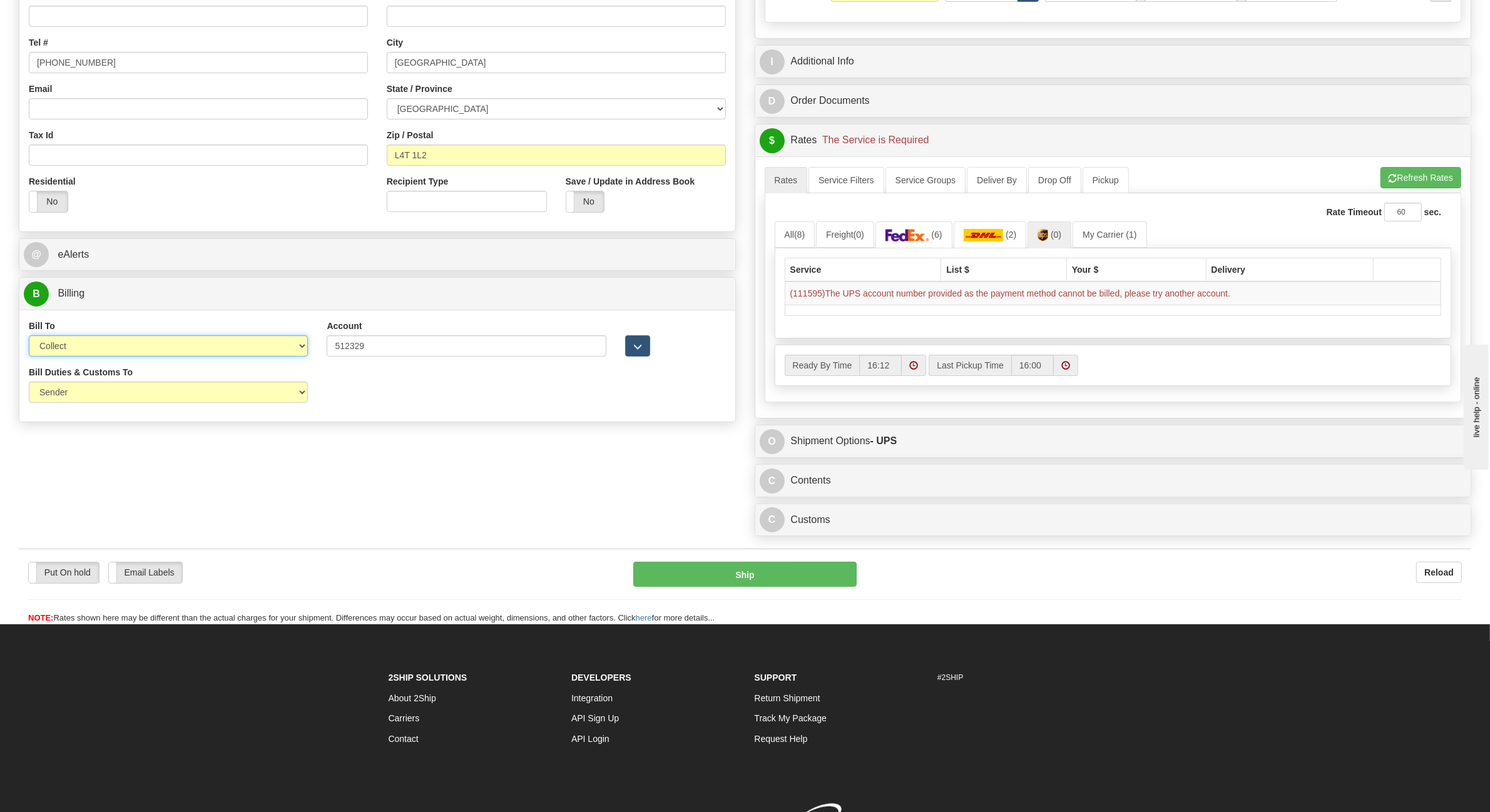
click at [29, 337] on select "Sender Recipient Third Party Collect" at bounding box center [168, 346] width 279 height 21
click at [261, 352] on select "Sender Recipient Third Party Collect" at bounding box center [168, 346] width 279 height 21
select select "2"
click at [29, 337] on select "Sender Recipient Third Party Collect" at bounding box center [168, 346] width 279 height 21
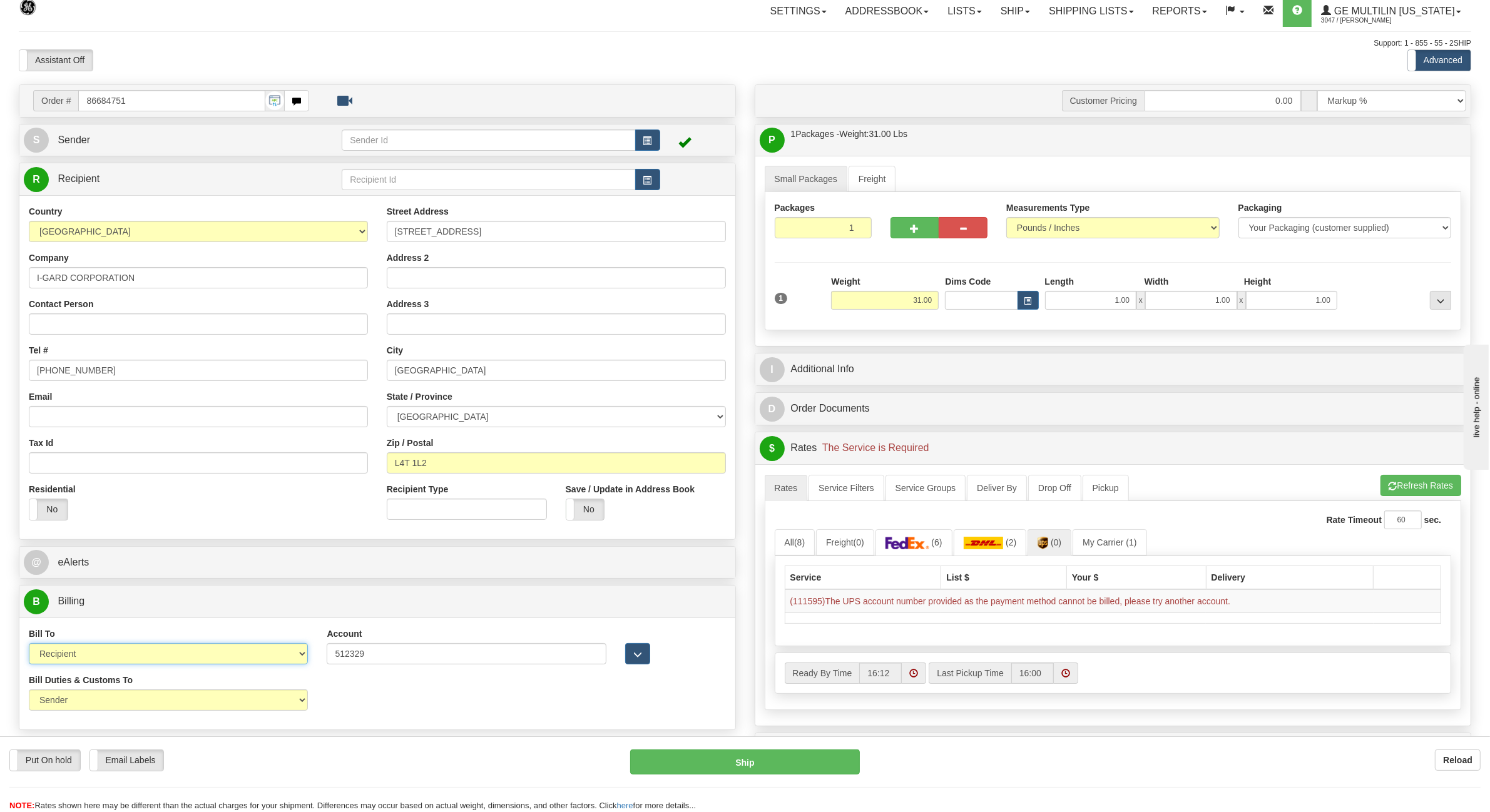
scroll to position [0, 0]
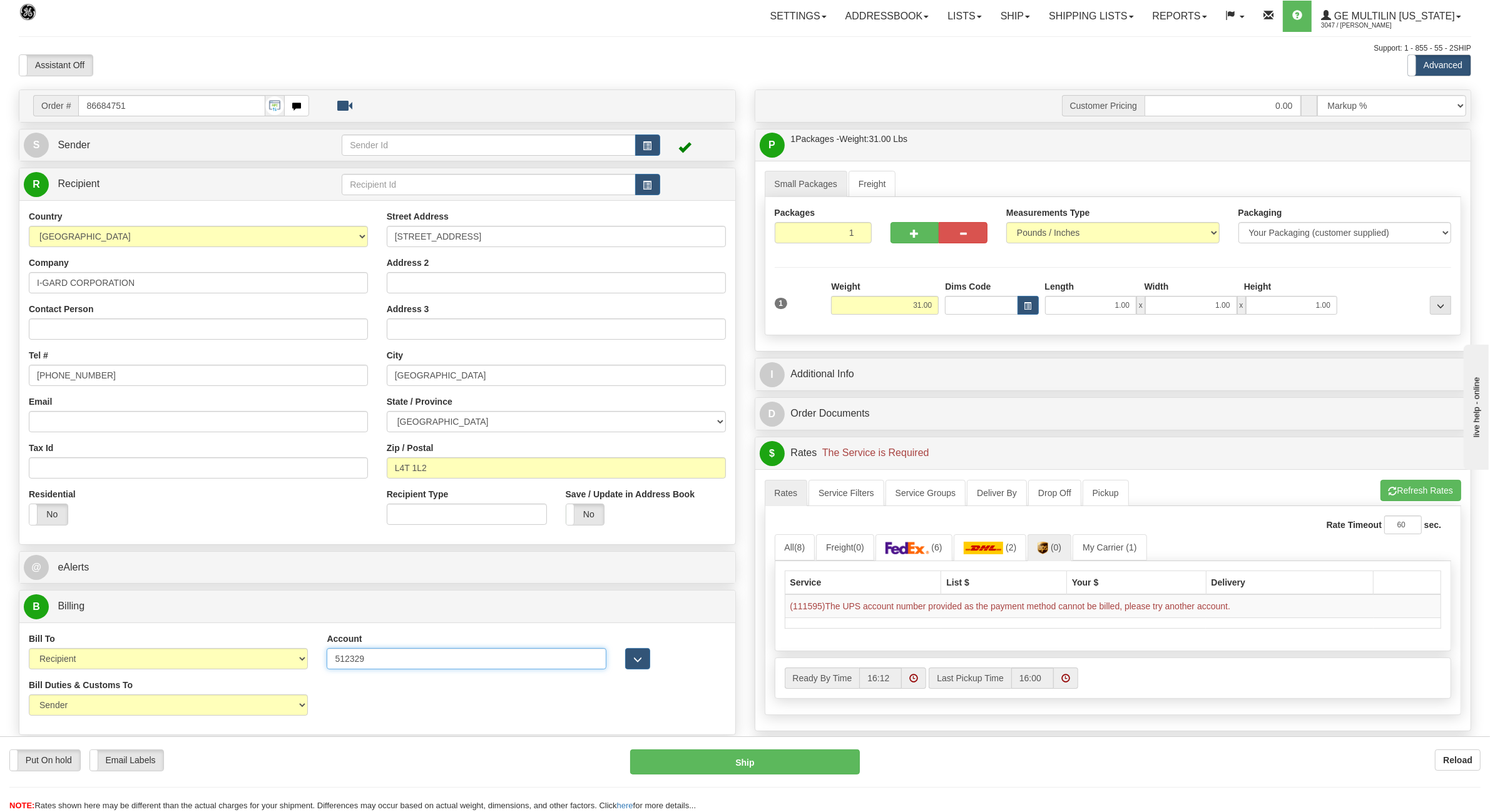
click at [376, 663] on input "512329" at bounding box center [466, 658] width 279 height 21
click at [644, 663] on button "button" at bounding box center [638, 658] width 25 height 21
click at [414, 470] on input "L4T 1L2" at bounding box center [556, 468] width 339 height 21
type input "L4T1L2"
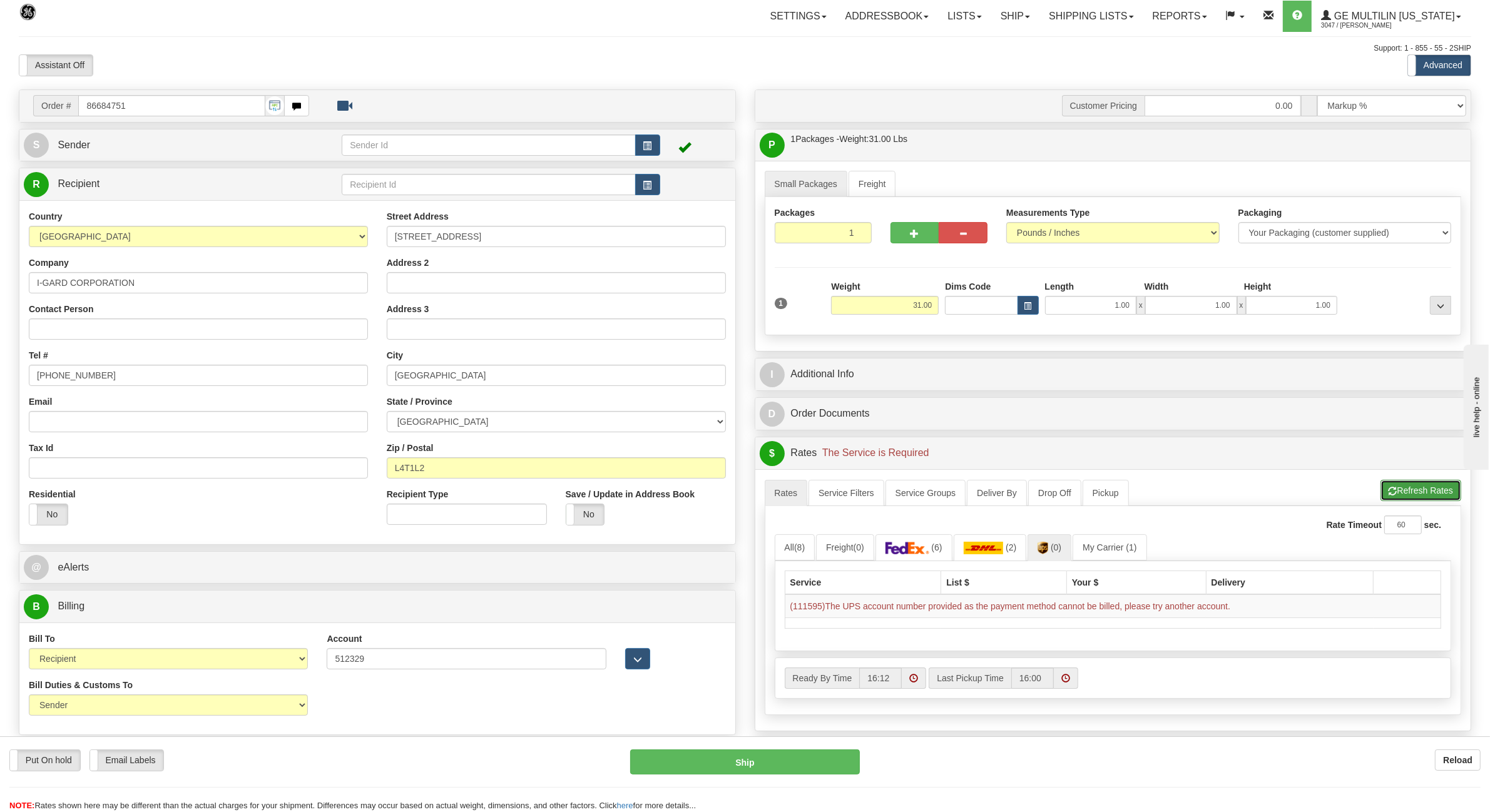
click at [1443, 495] on button "Refresh Rates" at bounding box center [1420, 491] width 81 height 21
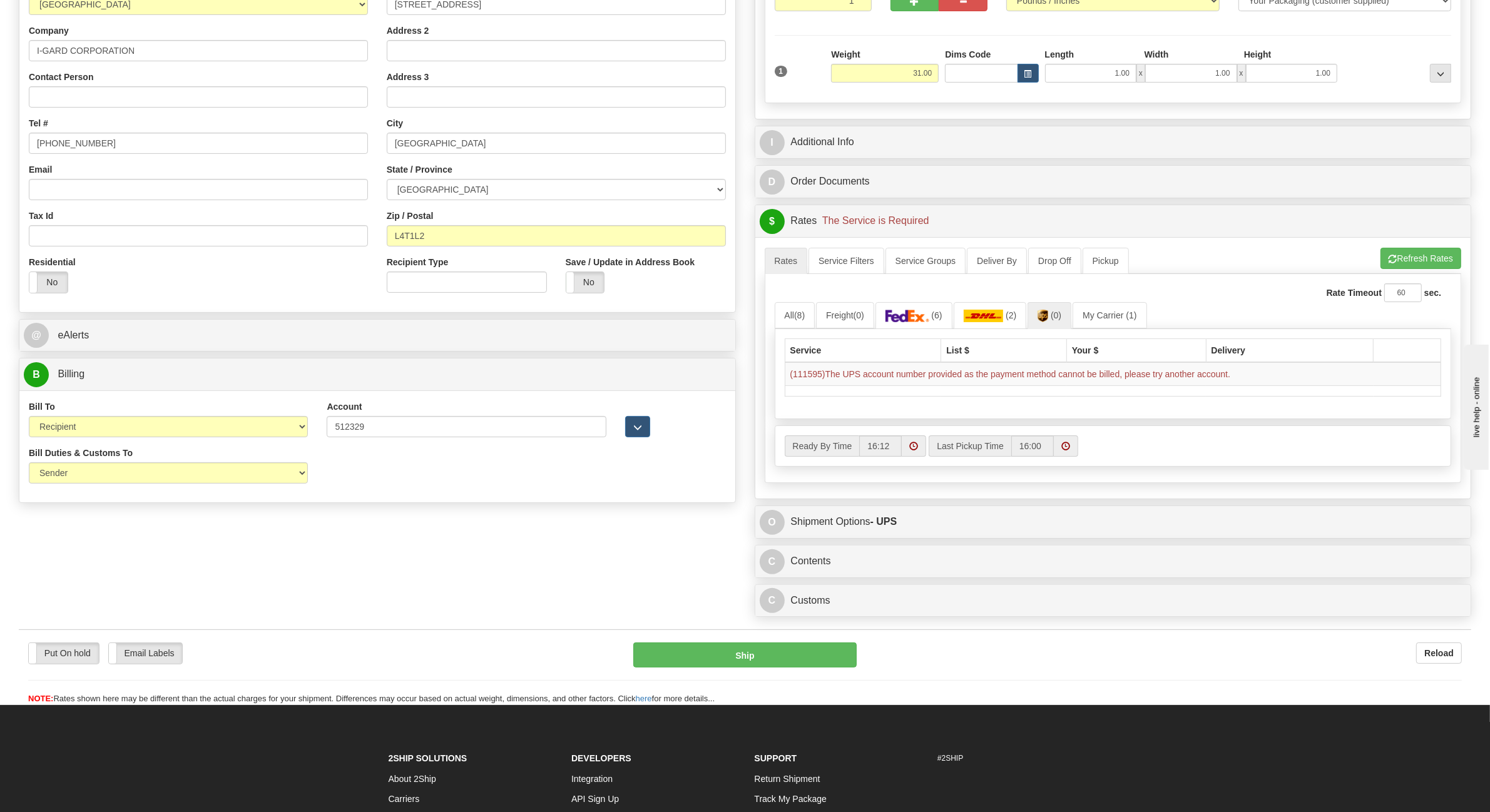
scroll to position [234, 0]
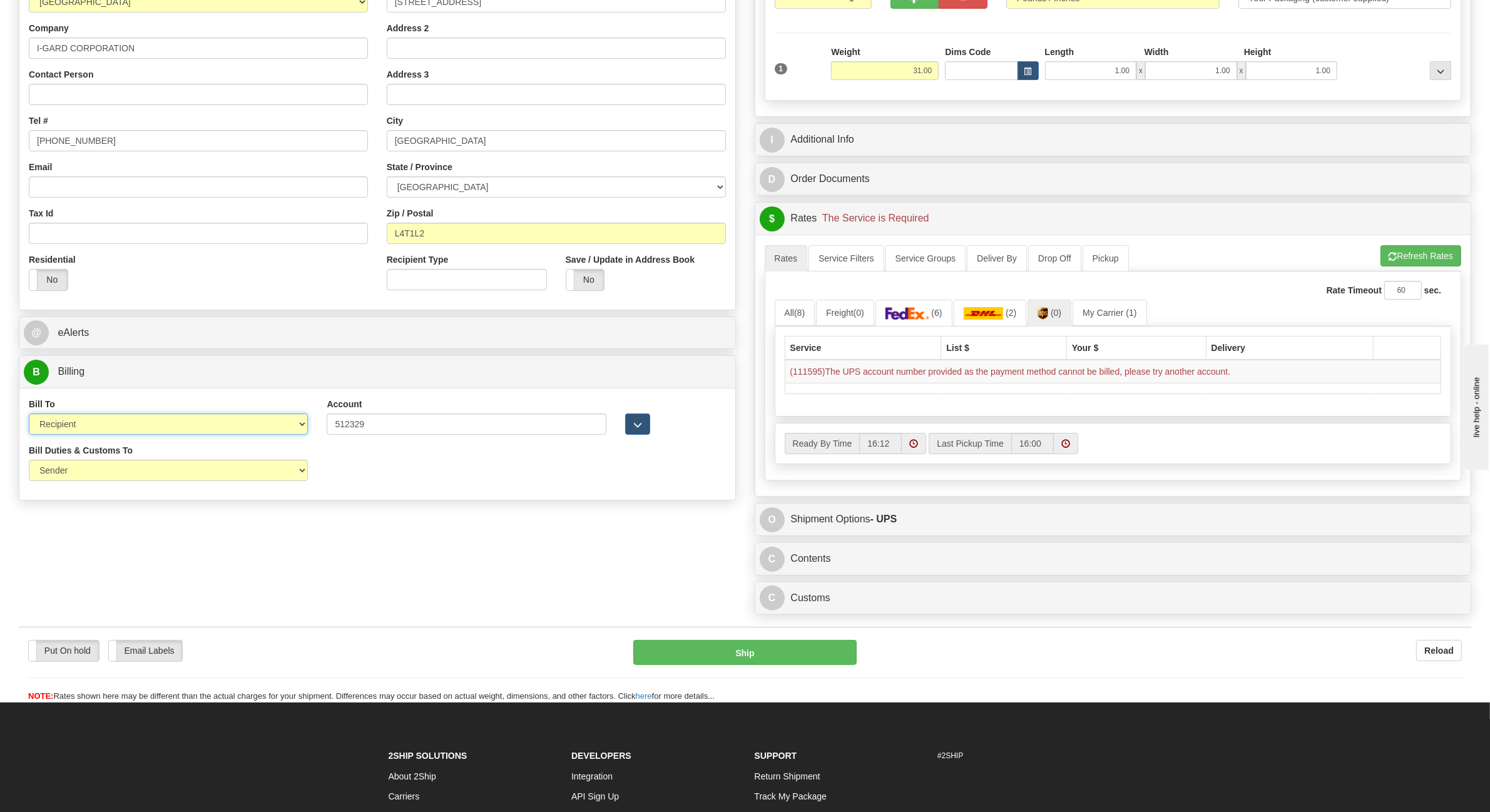
click at [144, 431] on select "Sender Recipient Third Party Collect" at bounding box center [168, 424] width 279 height 21
click at [29, 415] on select "Sender Recipient Third Party Collect" at bounding box center [168, 424] width 279 height 21
click at [235, 420] on select "Sender Recipient Third Party Collect" at bounding box center [168, 424] width 279 height 21
click at [29, 415] on select "Sender Recipient Third Party Collect" at bounding box center [168, 424] width 279 height 21
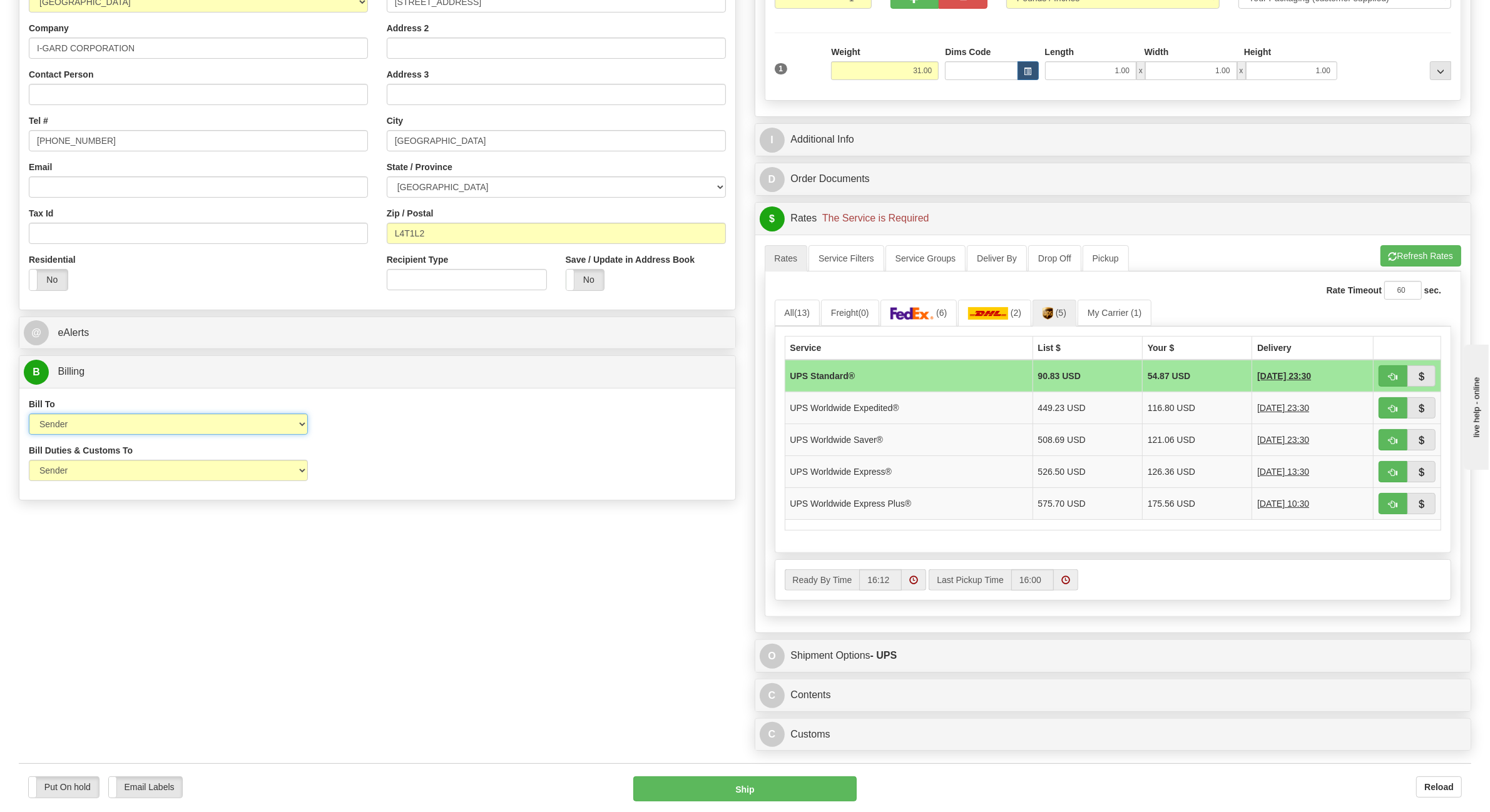
click at [298, 426] on select "Sender Recipient Third Party Collect" at bounding box center [168, 424] width 279 height 21
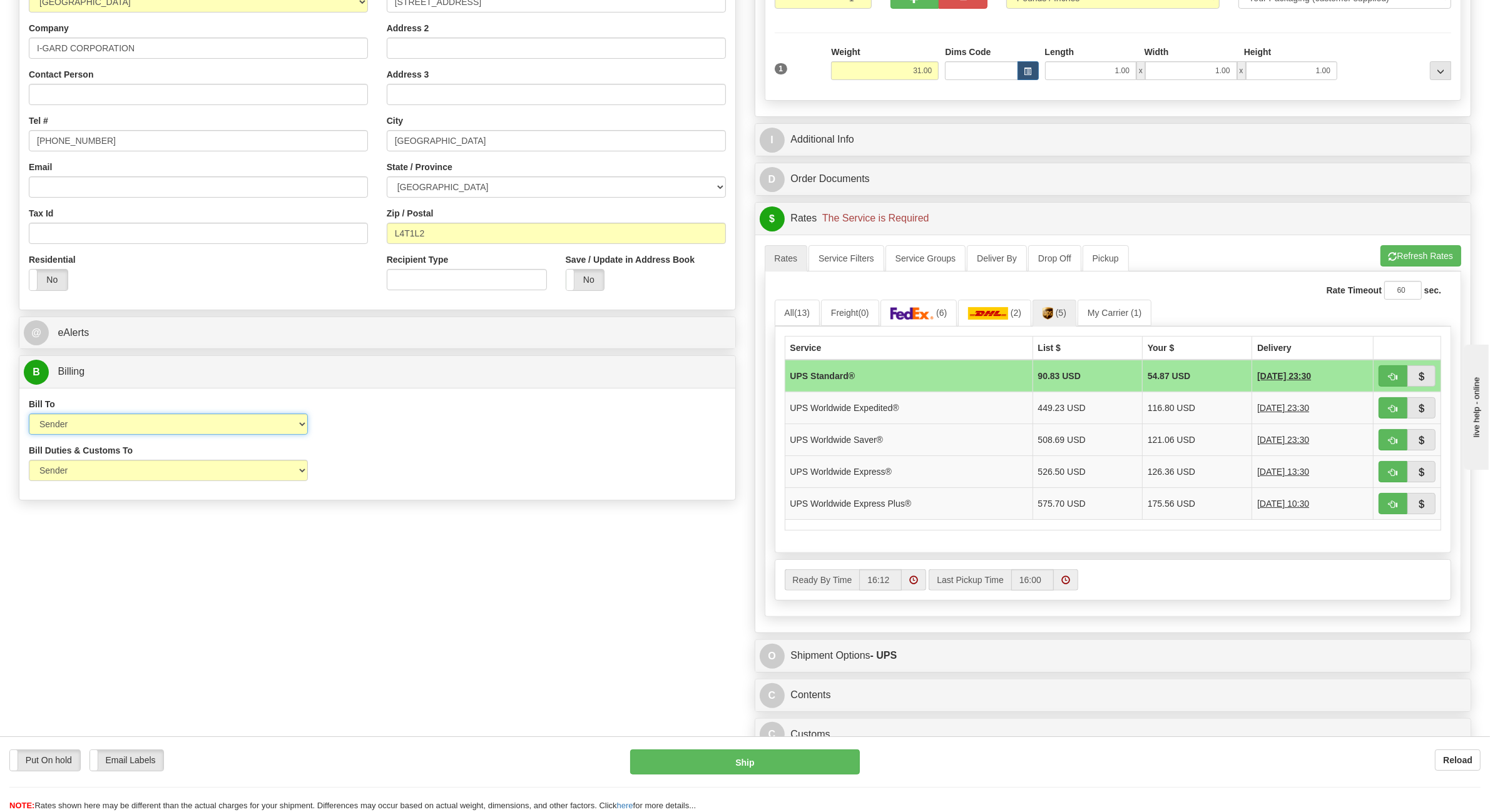
select select "2"
click at [29, 415] on select "Sender Recipient Third Party Collect" at bounding box center [168, 424] width 279 height 21
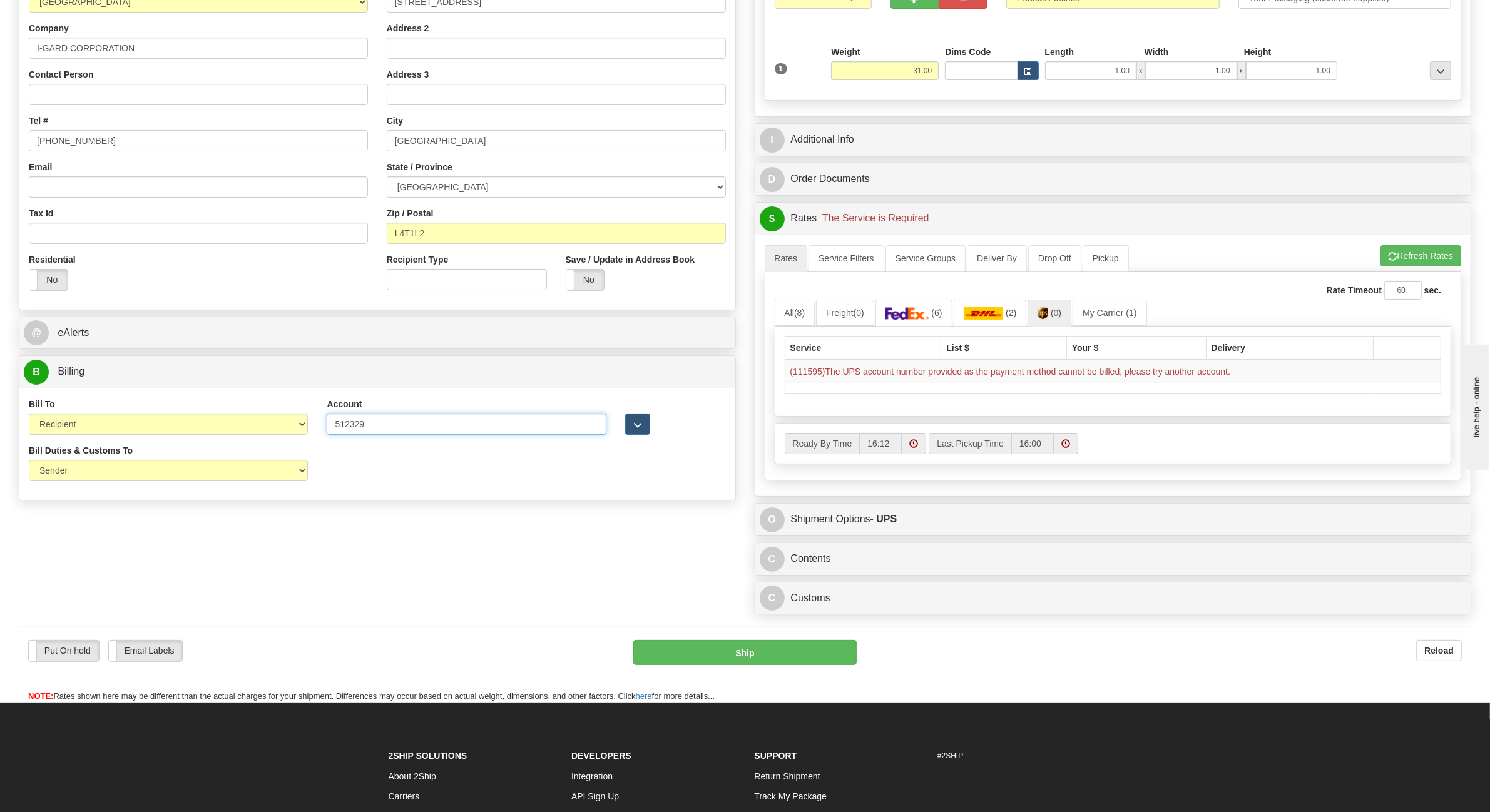
drag, startPoint x: 427, startPoint y: 419, endPoint x: 149, endPoint y: 422, distance: 278.0
click at [149, 422] on div "Bill To Sender Recipient Third Party Collect Account 512329 3rd Party Account L…" at bounding box center [377, 420] width 716 height 46
click at [89, 422] on select "Sender Recipient Third Party Collect" at bounding box center [168, 424] width 279 height 21
select select "4"
click at [29, 415] on select "Sender Recipient Third Party Collect" at bounding box center [168, 424] width 279 height 21
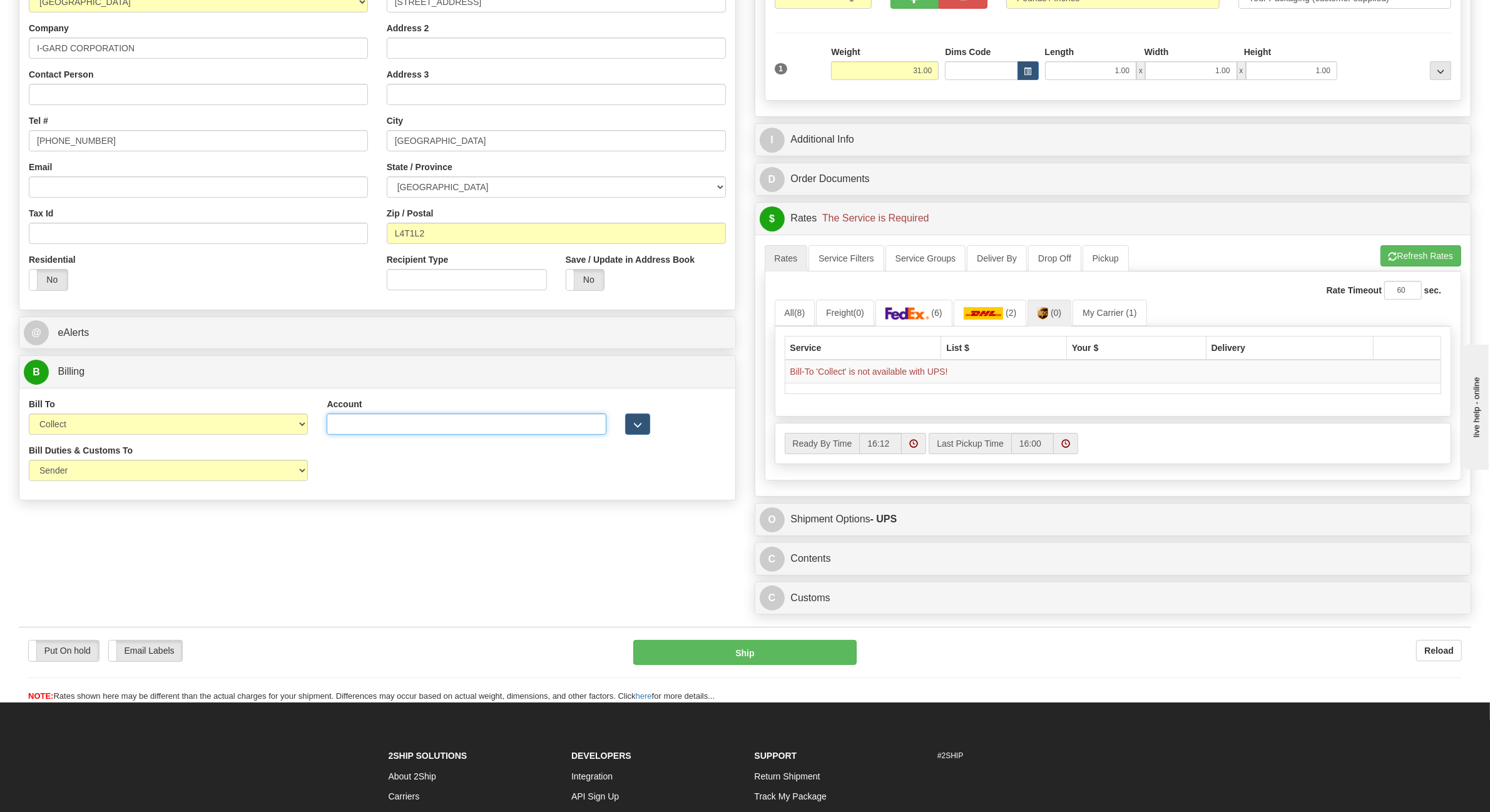
click at [440, 429] on input "Account" at bounding box center [466, 424] width 279 height 21
type input "512329"
click at [1409, 250] on button "Refresh Rates" at bounding box center [1420, 255] width 81 height 21
click at [109, 419] on select "Sender Recipient Third Party Collect" at bounding box center [168, 424] width 279 height 21
select select "2"
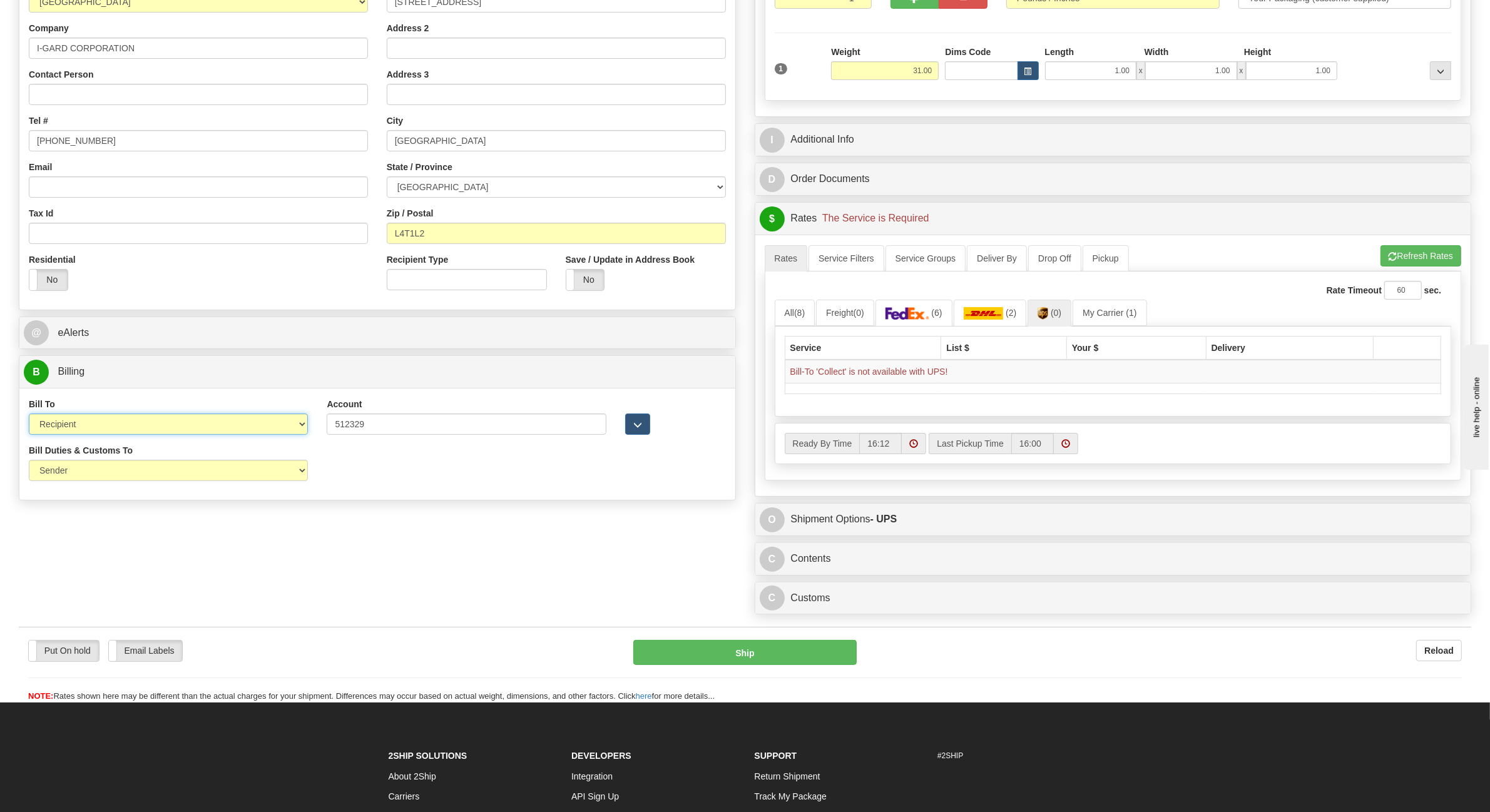
click at [29, 415] on select "Sender Recipient Third Party Collect" at bounding box center [168, 424] width 279 height 21
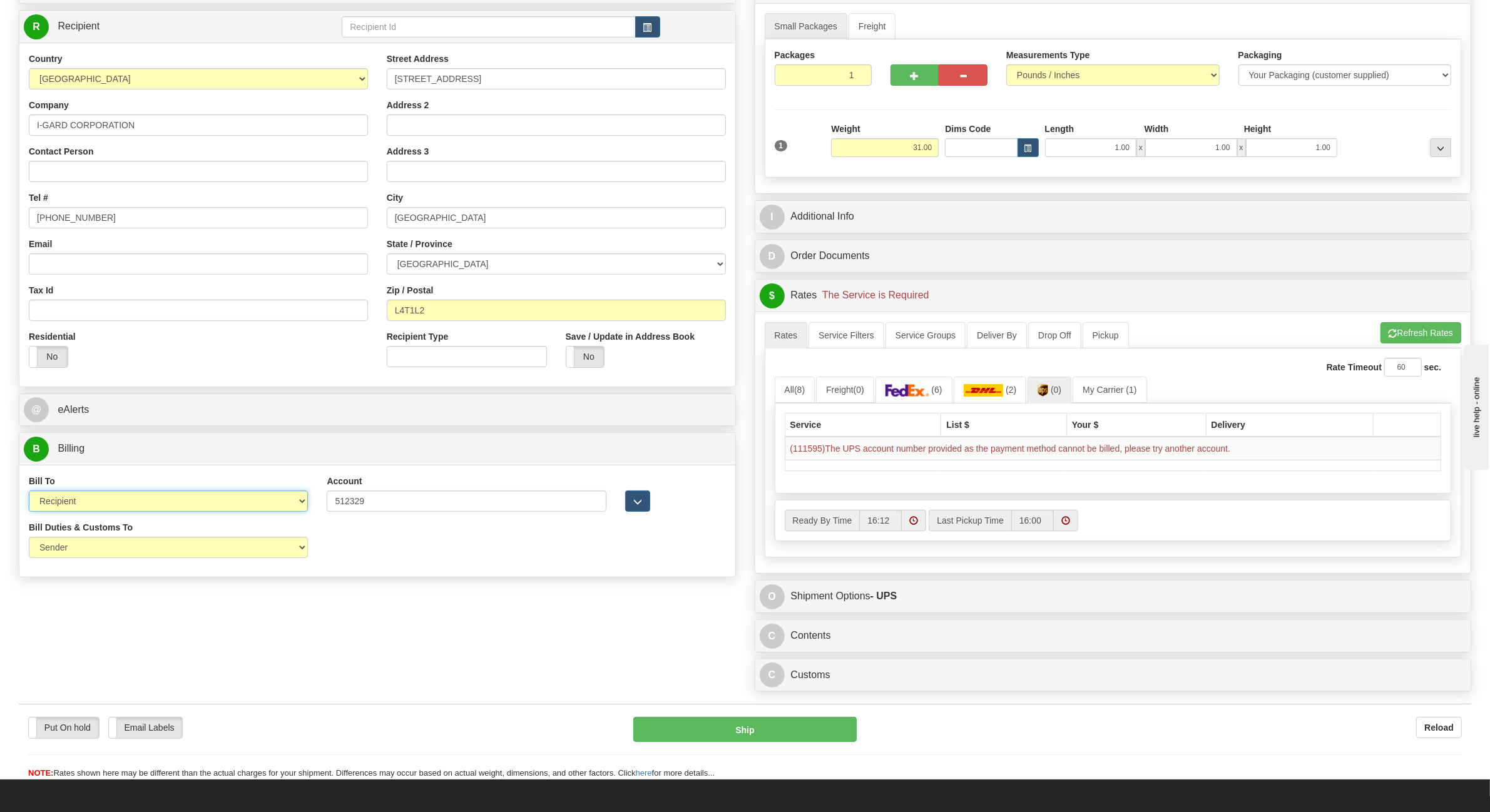
scroll to position [0, 0]
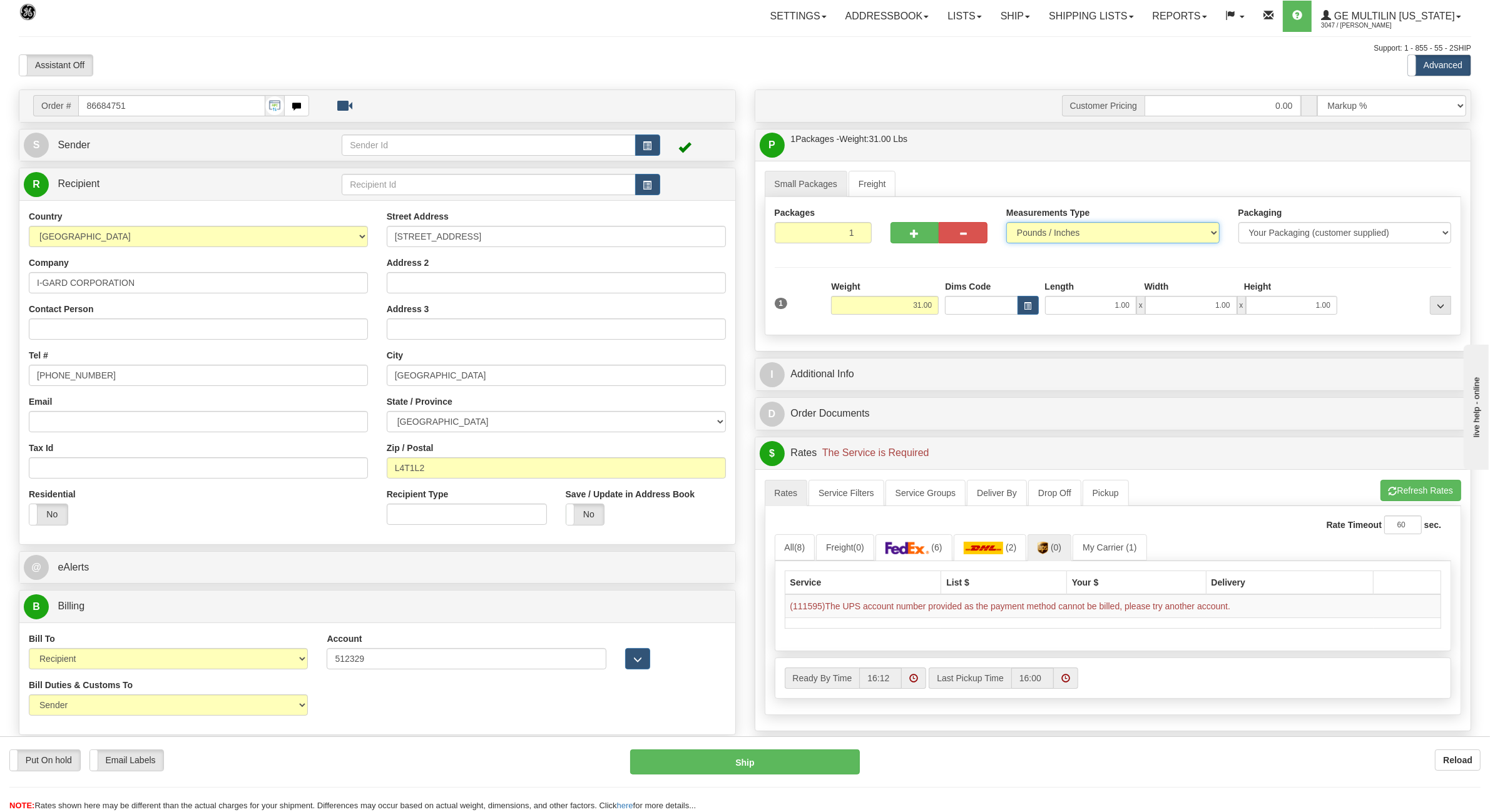
click at [1037, 236] on select "Pounds / Inches Kilograms / Centimeters" at bounding box center [1113, 233] width 214 height 21
click at [1006, 223] on select "Pounds / Inches Kilograms / Centimeters" at bounding box center [1113, 233] width 214 height 21
click at [1422, 490] on button "Refresh Rates" at bounding box center [1420, 491] width 81 height 21
click at [1147, 233] on select "Pounds / Inches Kilograms / Centimeters" at bounding box center [1113, 233] width 214 height 21
click at [1006, 223] on select "Pounds / Inches Kilograms / Centimeters" at bounding box center [1113, 233] width 214 height 21
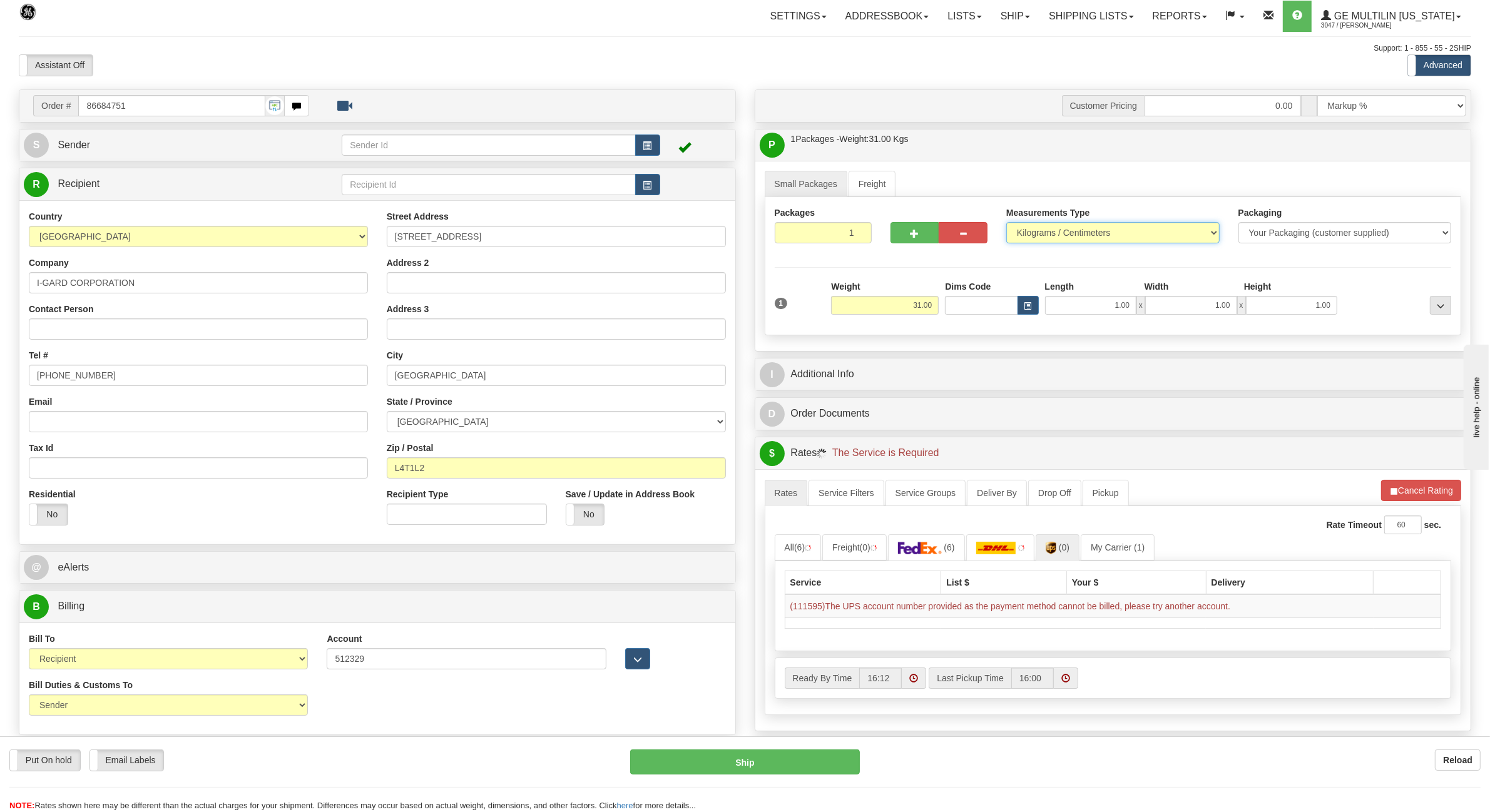
click at [1078, 243] on select "Pounds / Inches Kilograms / Centimeters" at bounding box center [1113, 233] width 214 height 21
select select "0"
click at [1006, 223] on select "Pounds / Inches Kilograms / Centimeters" at bounding box center [1113, 233] width 214 height 21
click at [178, 232] on select "AFGHANISTAN ALAND ISLANDS ALBANIA ALGERIA AMERICAN SAMOA ANDORRA ANGOLA ANGUILL…" at bounding box center [198, 236] width 339 height 21
click at [29, 228] on select "AFGHANISTAN ALAND ISLANDS ALBANIA ALGERIA AMERICAN SAMOA ANDORRA ANGOLA ANGUILL…" at bounding box center [198, 236] width 339 height 21
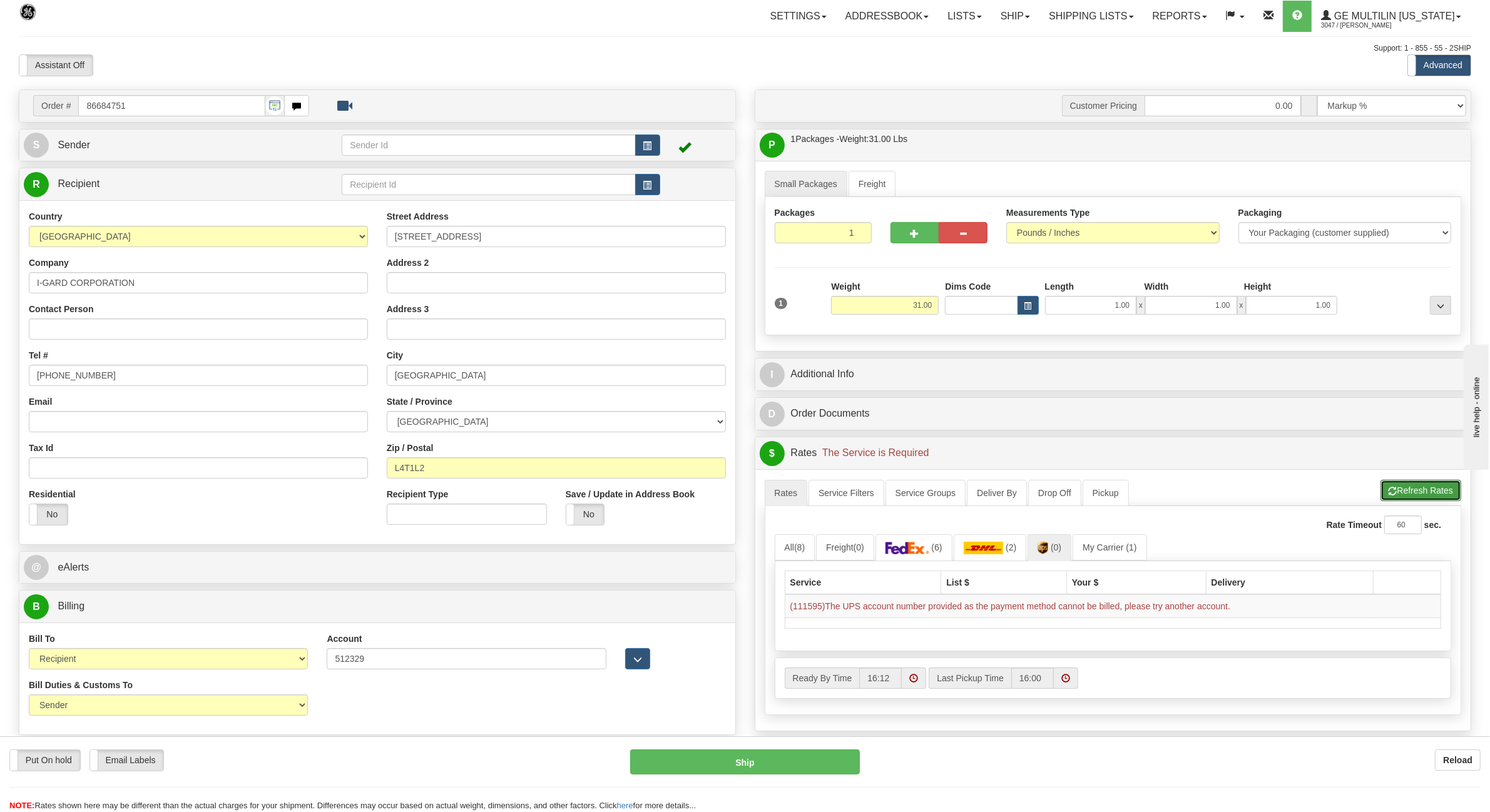
click at [1440, 486] on button "Refresh Rates" at bounding box center [1420, 491] width 81 height 21
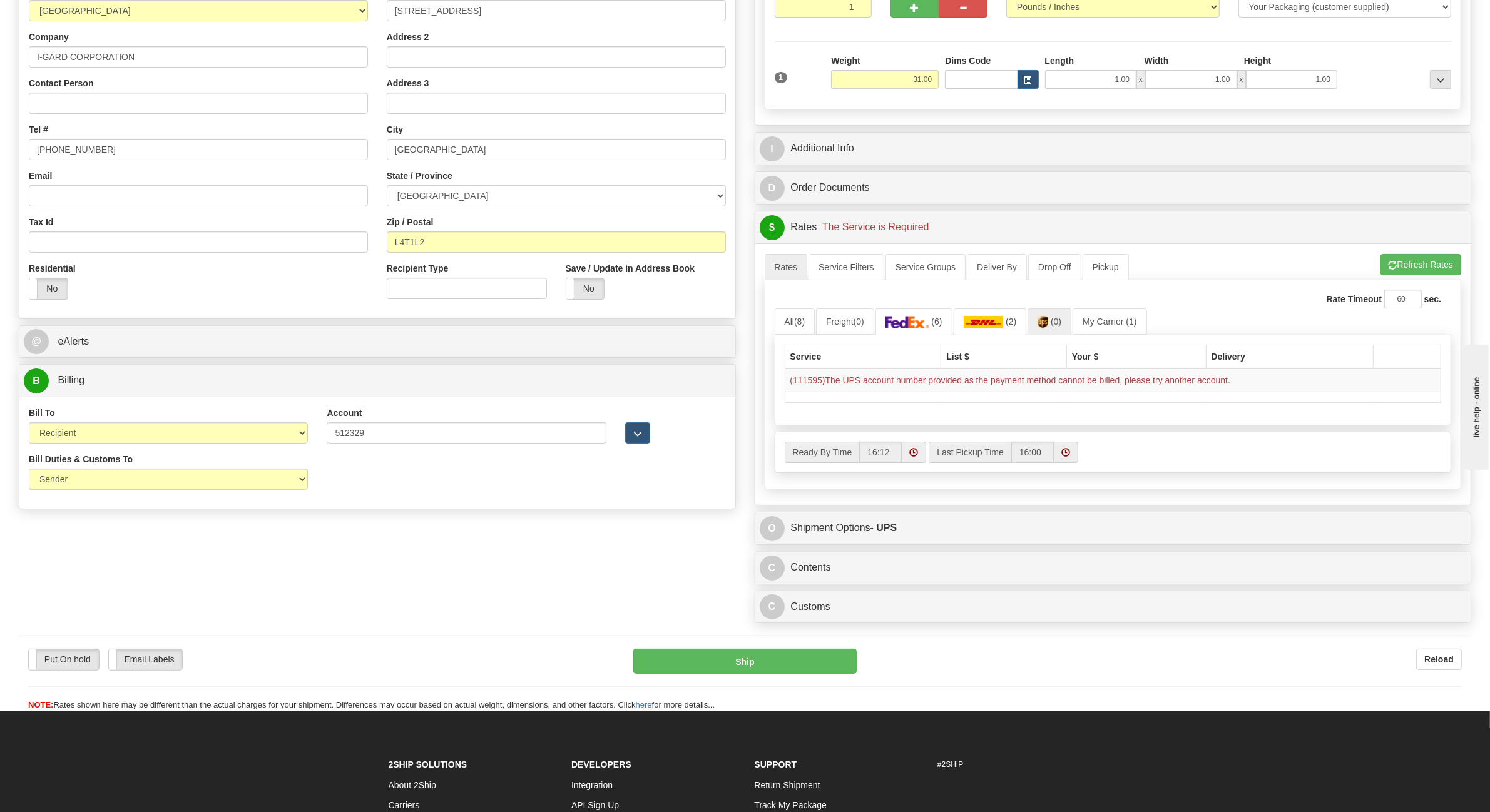
scroll to position [234, 0]
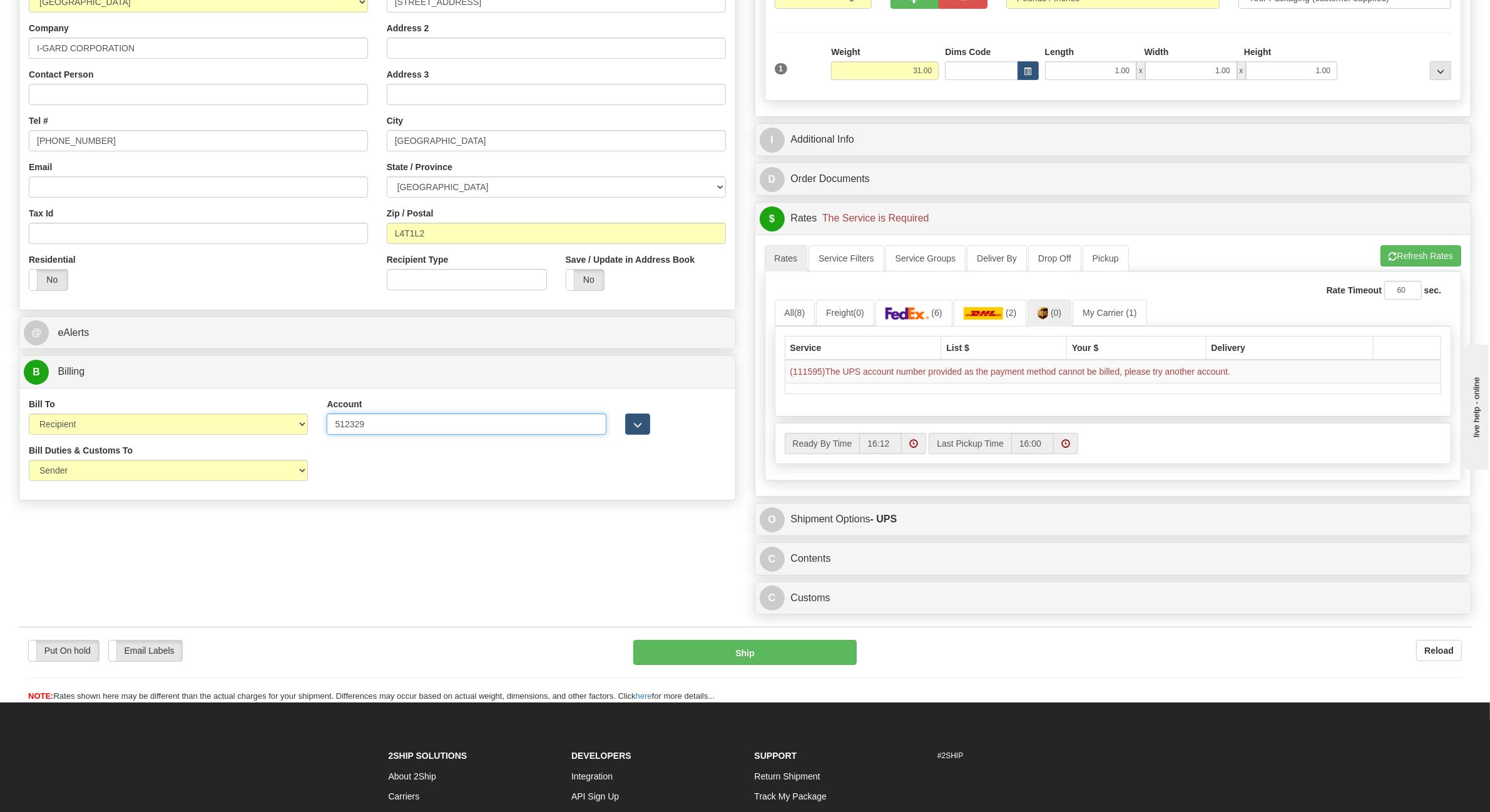
drag, startPoint x: 375, startPoint y: 426, endPoint x: 283, endPoint y: 429, distance: 92.0
click at [283, 429] on div "Bill To Sender Recipient Third Party Collect Account 512329 3rd Party Account L…" at bounding box center [377, 420] width 716 height 46
type input "5"
click at [435, 423] on input "Account" at bounding box center [466, 424] width 279 height 21
type input "355693"
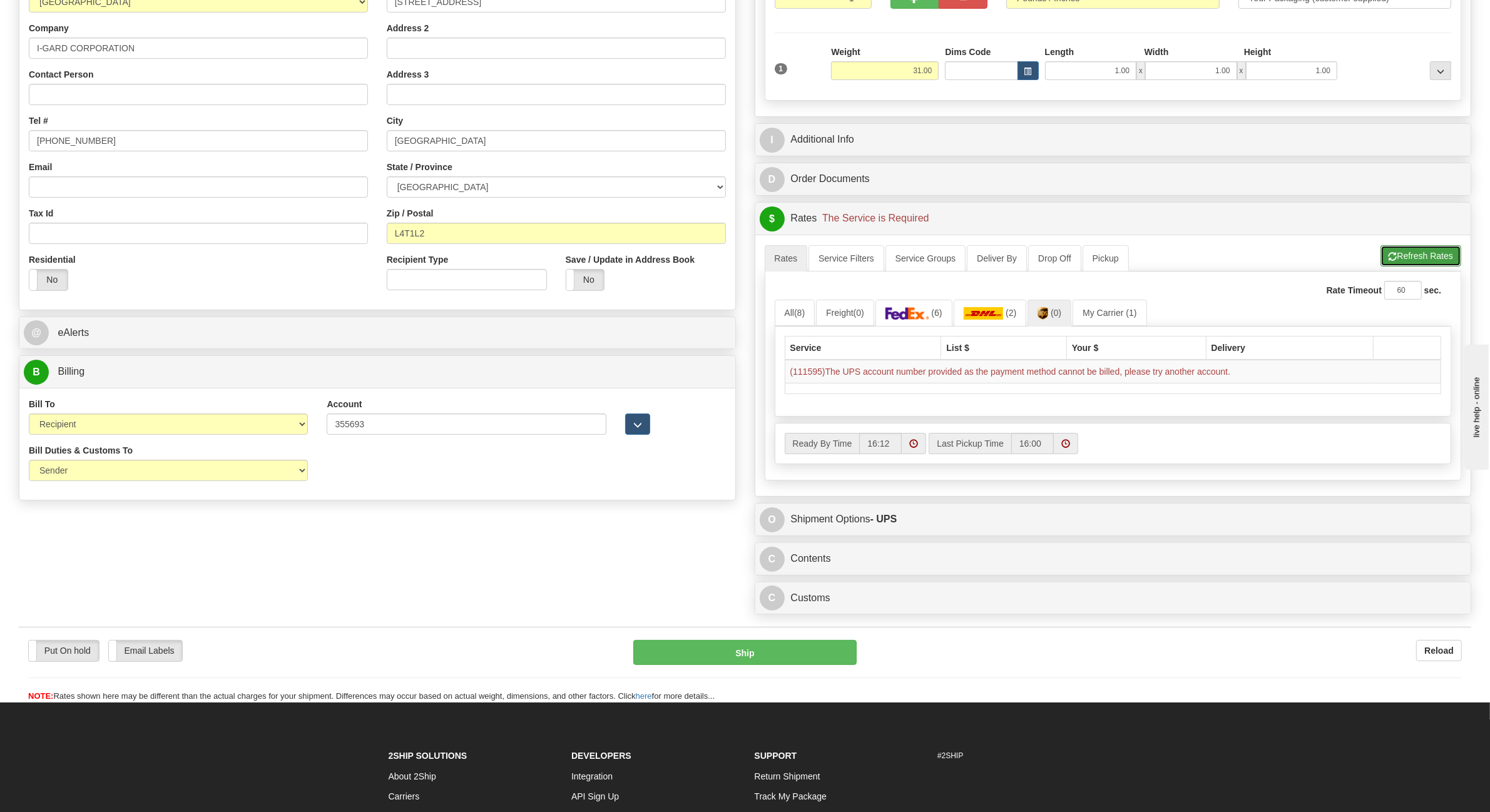
click at [1451, 259] on button "Refresh Rates" at bounding box center [1420, 255] width 81 height 21
click at [233, 476] on select "Sender Recipient Third Party" at bounding box center [168, 470] width 279 height 21
select select "2"
click at [29, 462] on select "Sender Recipient Third Party" at bounding box center [168, 470] width 279 height 21
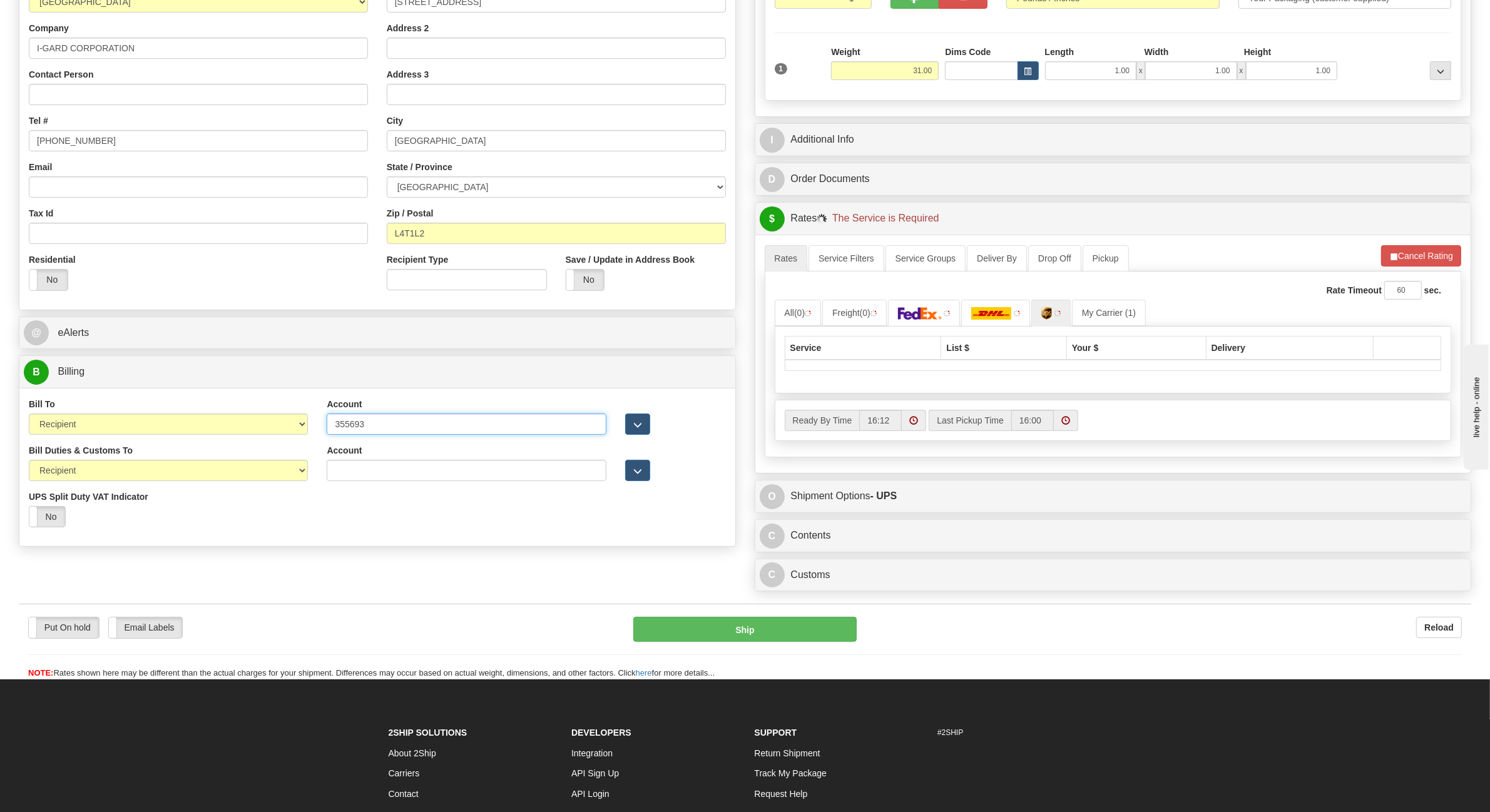
drag, startPoint x: 449, startPoint y: 429, endPoint x: 282, endPoint y: 433, distance: 167.0
click at [282, 433] on div "Bill To Sender Recipient Third Party Collect Account 355693 3rd Party Account L…" at bounding box center [377, 420] width 716 height 46
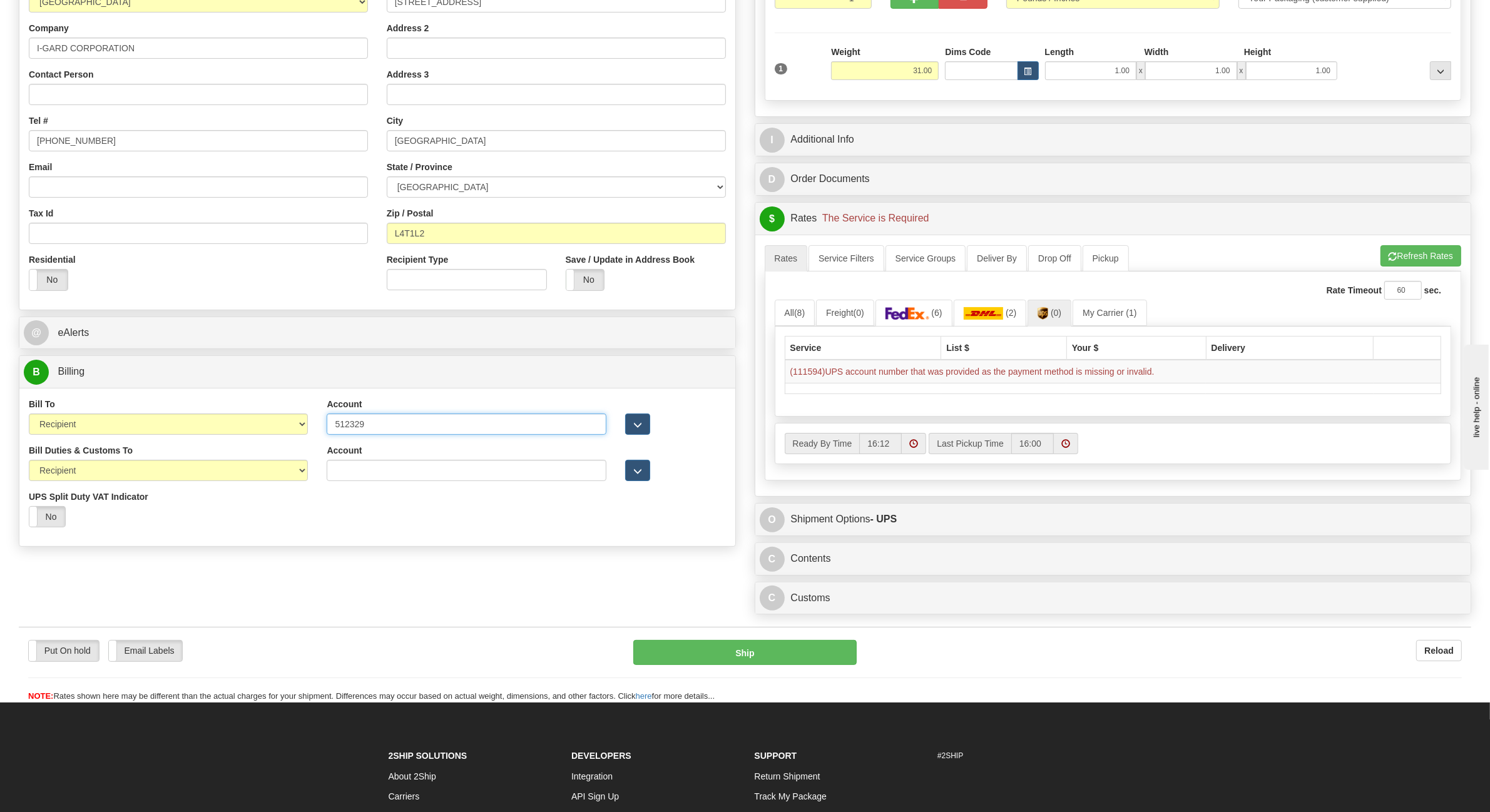
type input "512329"
click at [116, 481] on select "Sender Recipient Third Party" at bounding box center [168, 470] width 279 height 21
select select "1"
click at [29, 462] on select "Sender Recipient Third Party" at bounding box center [168, 470] width 279 height 21
click at [1434, 261] on button "Refresh Rates" at bounding box center [1420, 255] width 81 height 21
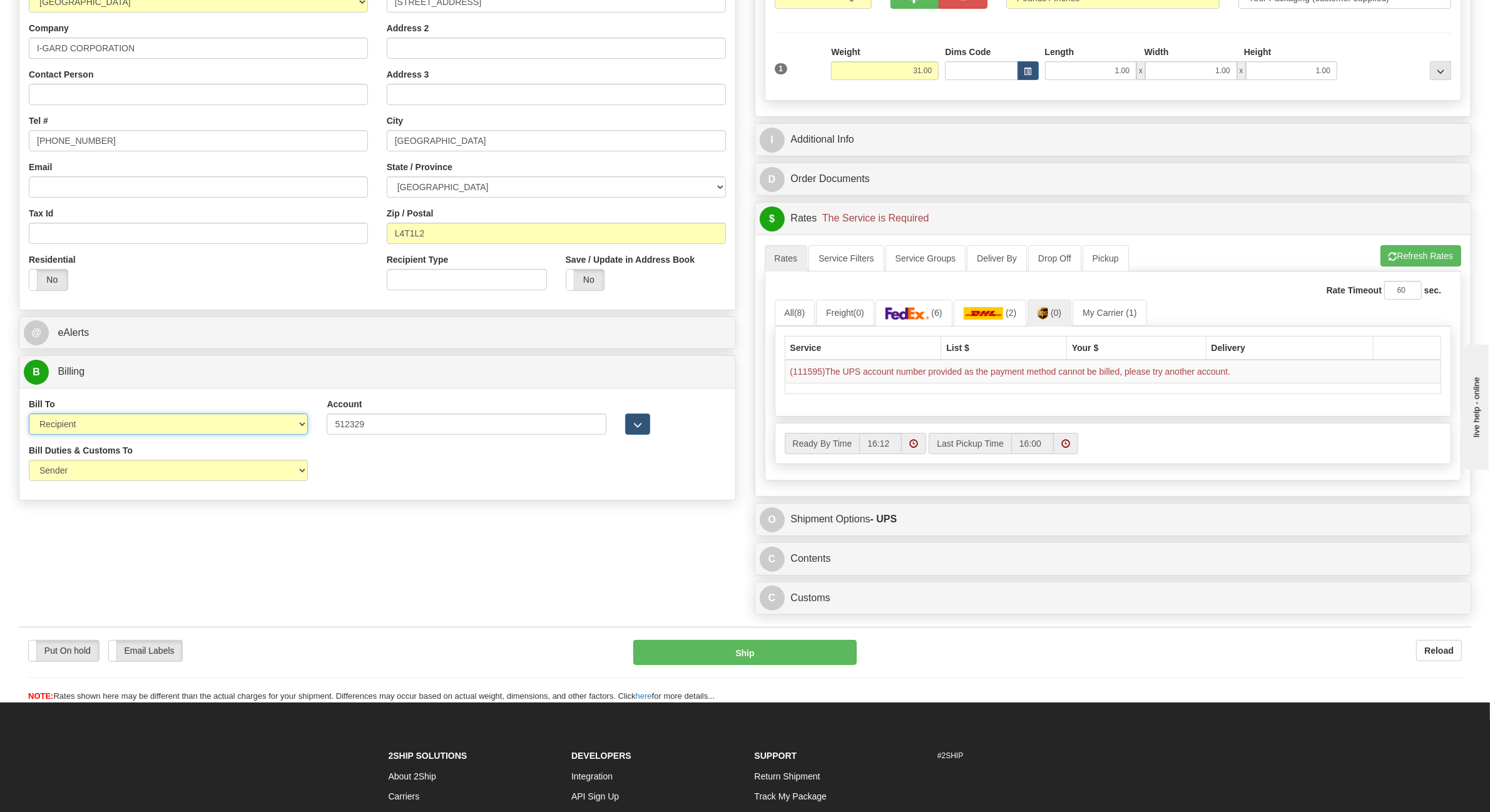
click at [79, 435] on select "Sender Recipient Third Party Collect" at bounding box center [168, 424] width 279 height 21
click at [29, 415] on select "Sender Recipient Third Party Collect" at bounding box center [168, 424] width 279 height 21
click at [268, 429] on select "Sender Recipient Third Party Collect" at bounding box center [168, 424] width 279 height 21
select select "4"
click at [29, 415] on select "Sender Recipient Third Party Collect" at bounding box center [168, 424] width 279 height 21
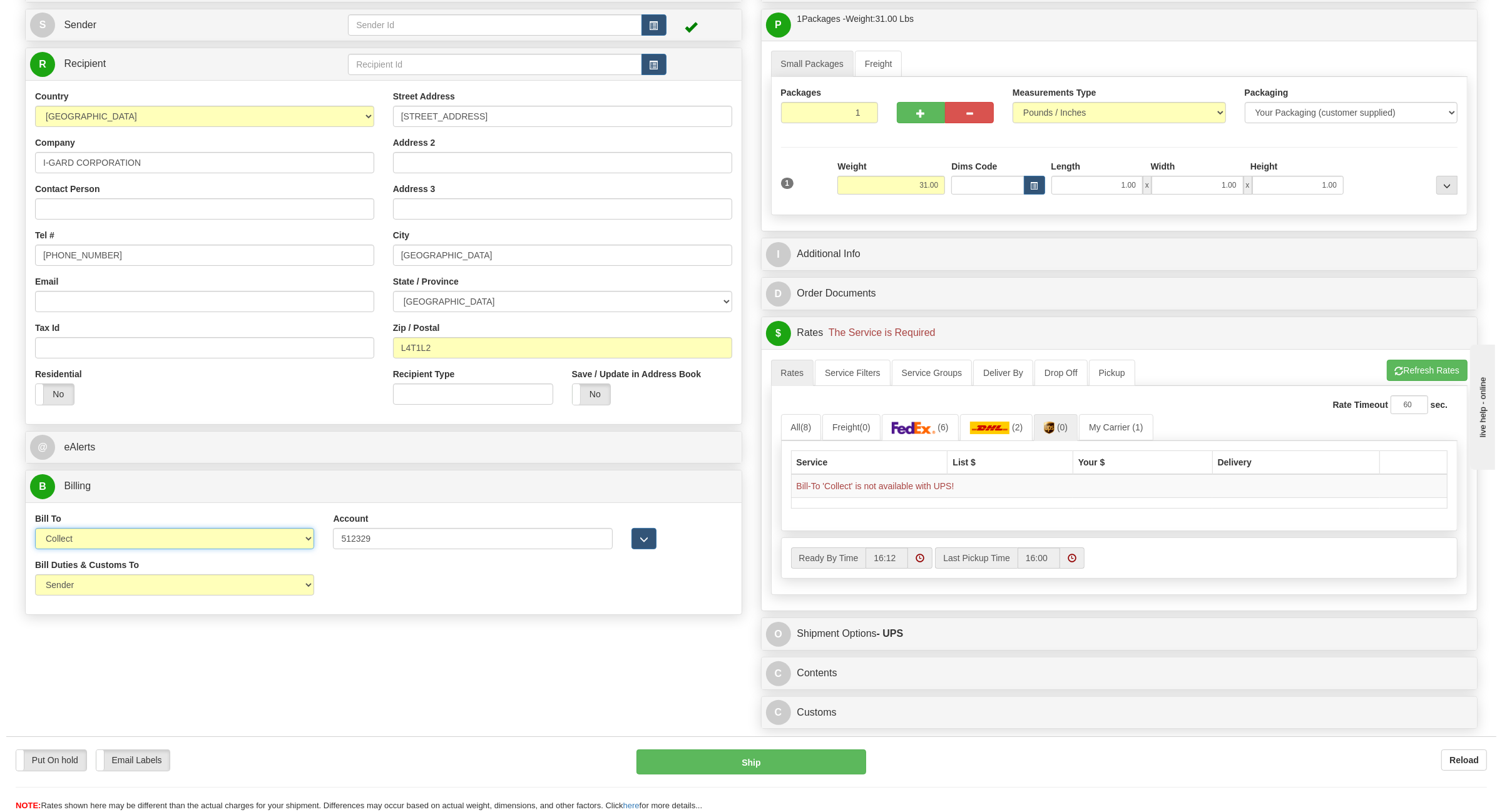
scroll to position [0, 0]
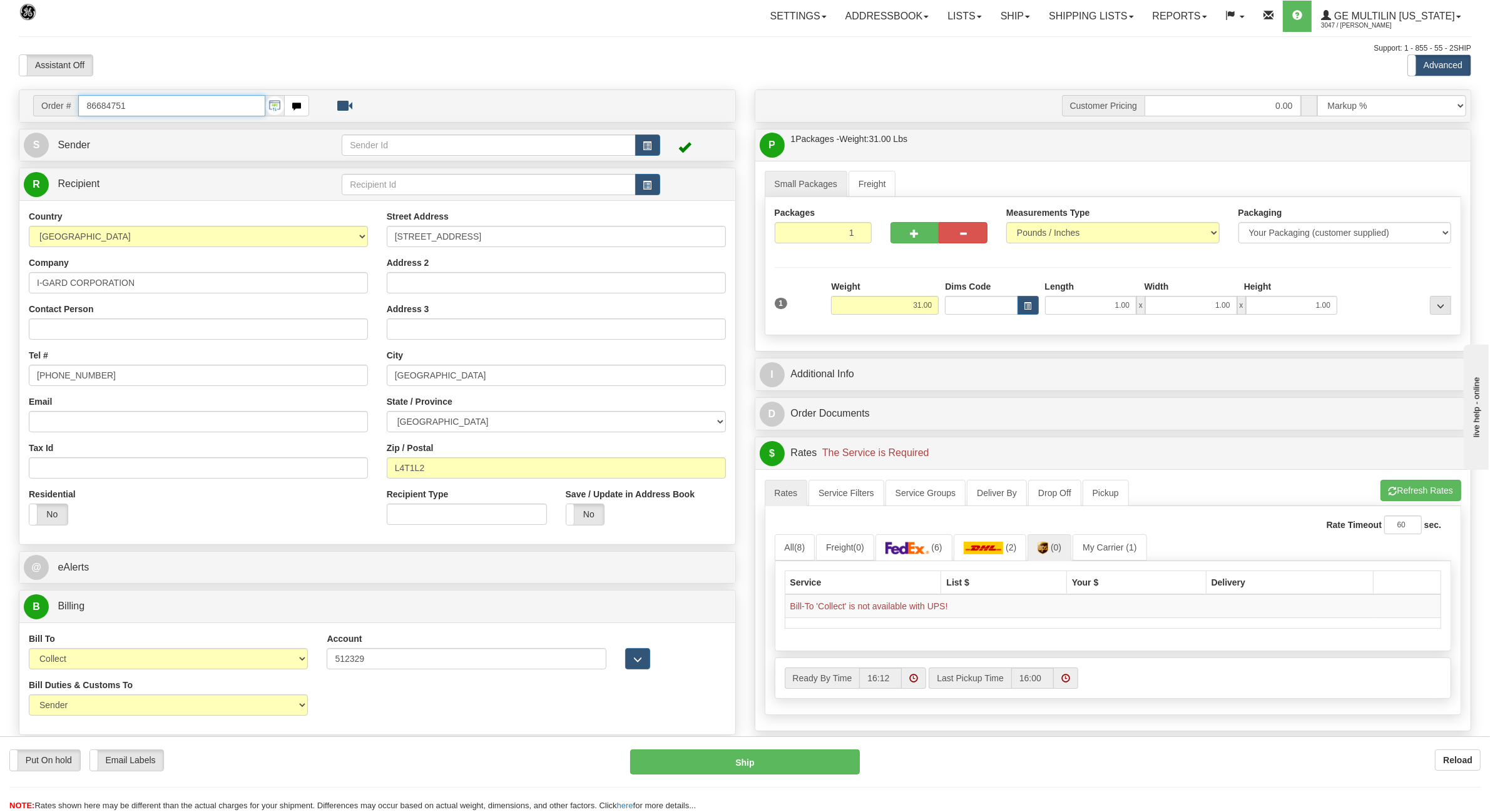
drag, startPoint x: 139, startPoint y: 105, endPoint x: 1, endPoint y: 101, distance: 138.1
click at [12, 109] on div "Order # 86684751 S" at bounding box center [377, 415] width 736 height 652
type input "8664833"
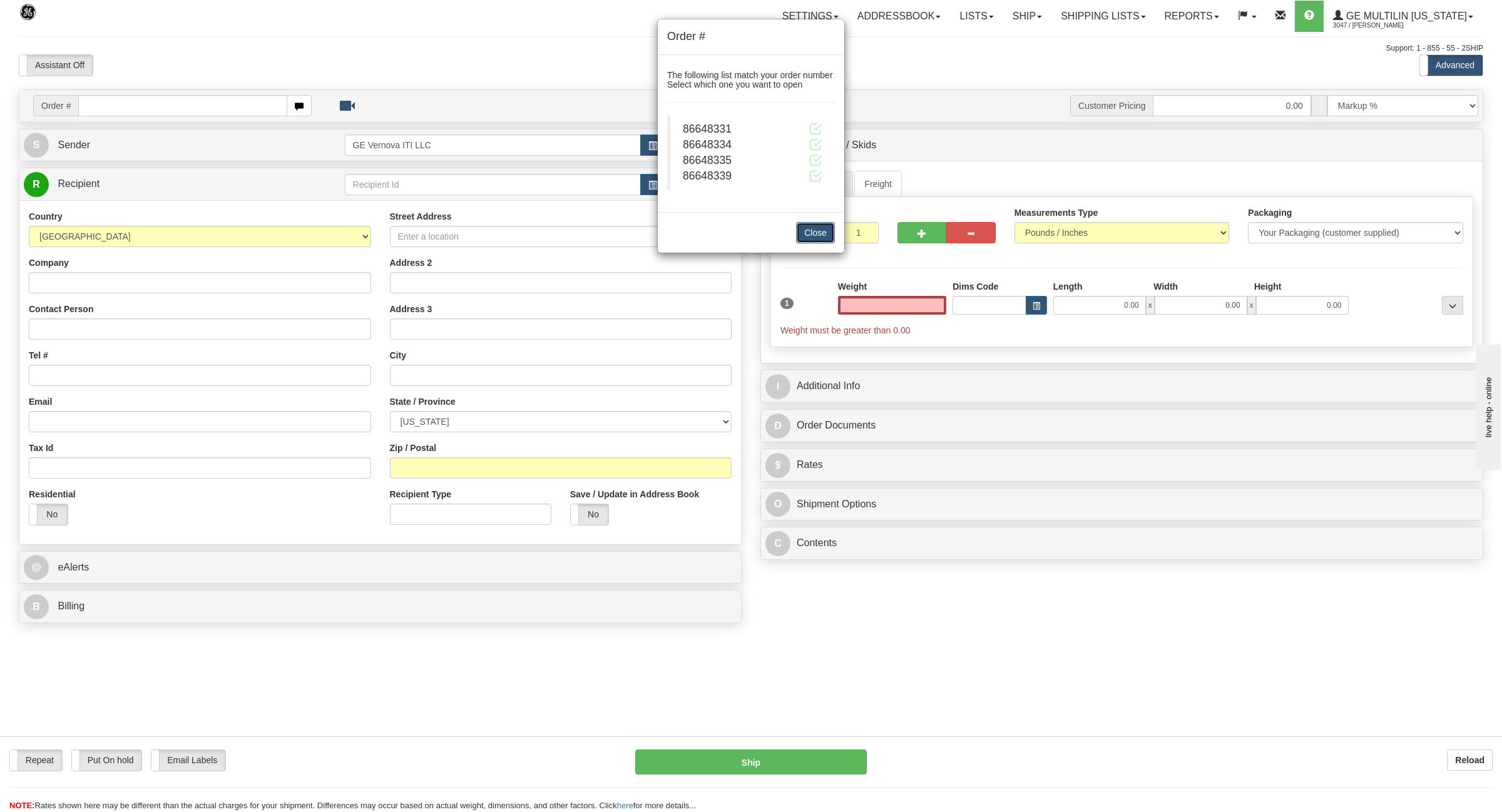
type input "0.00"
click at [823, 234] on button "Close" at bounding box center [815, 233] width 39 height 21
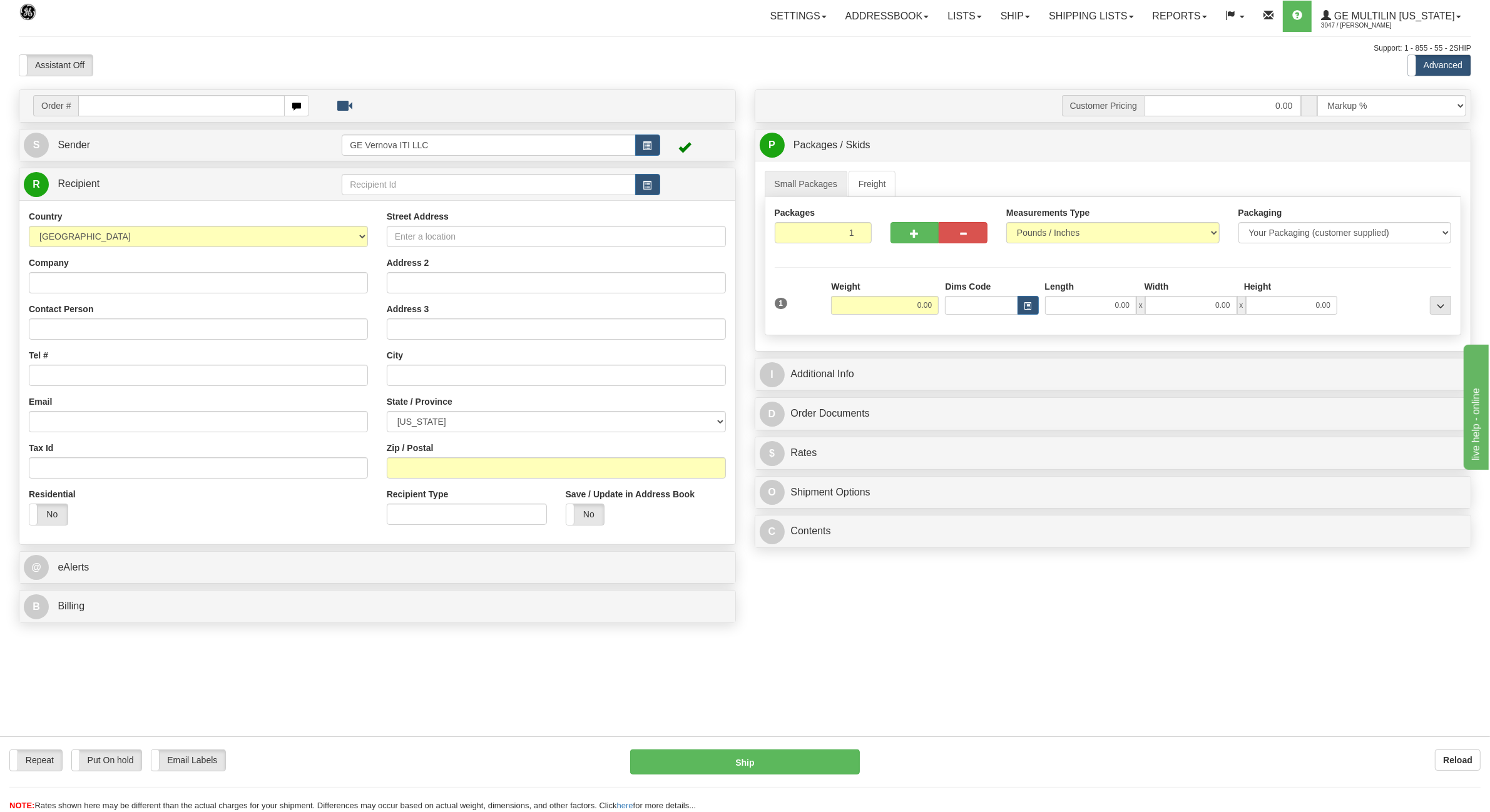
click at [169, 104] on input "text" at bounding box center [181, 106] width 206 height 21
type input "86684833"
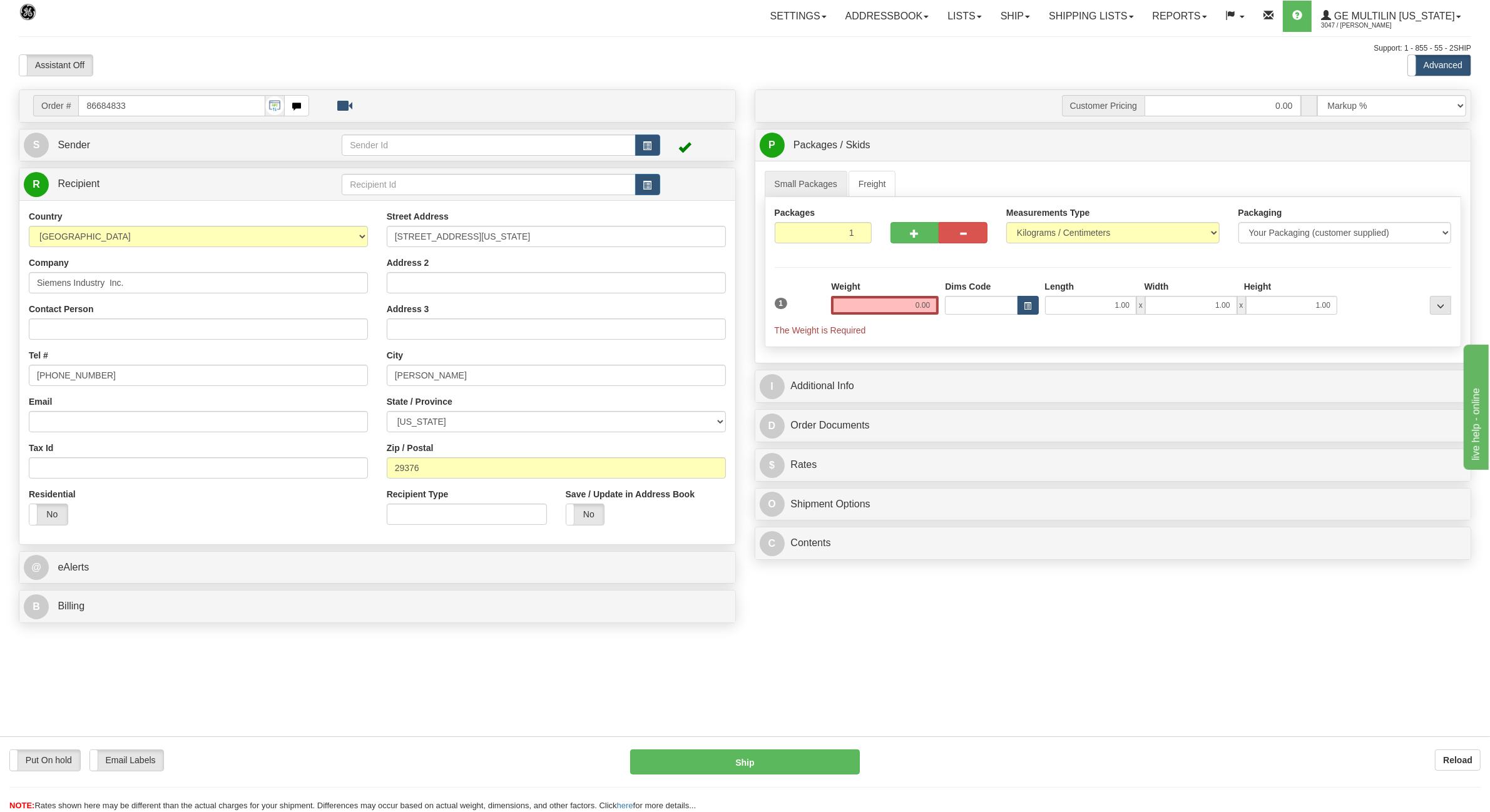
drag, startPoint x: 905, startPoint y: 305, endPoint x: 1058, endPoint y: 279, distance: 155.2
click at [1033, 302] on div "1 Weight 0.00 Dims Code 1.00" at bounding box center [1113, 308] width 684 height 56
type input "20.00"
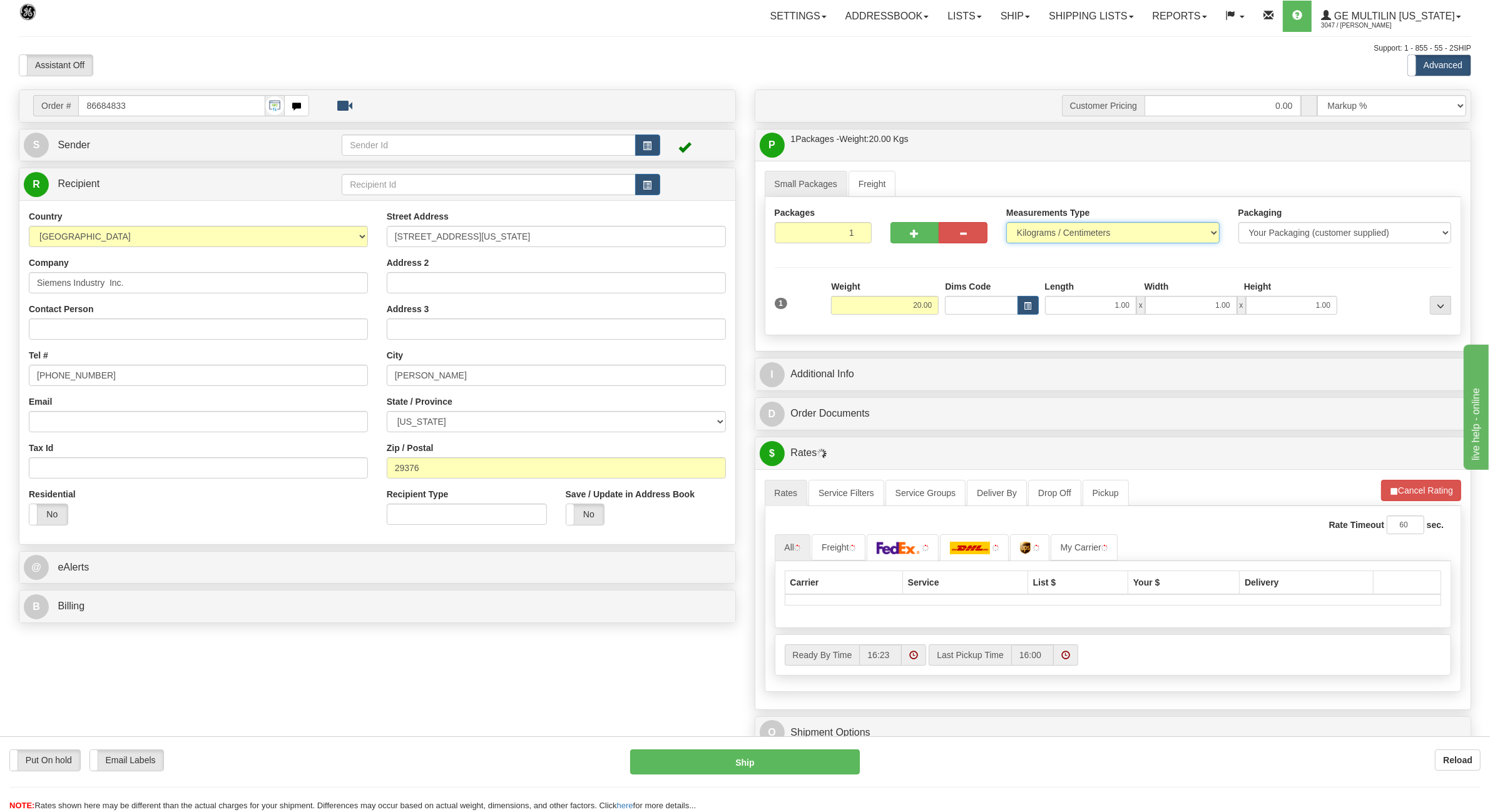
click at [1103, 238] on select "Pounds / Inches Kilograms / Centimeters" at bounding box center [1113, 233] width 214 height 21
select select "0"
click at [1006, 223] on select "Pounds / Inches Kilograms / Centimeters" at bounding box center [1113, 233] width 214 height 21
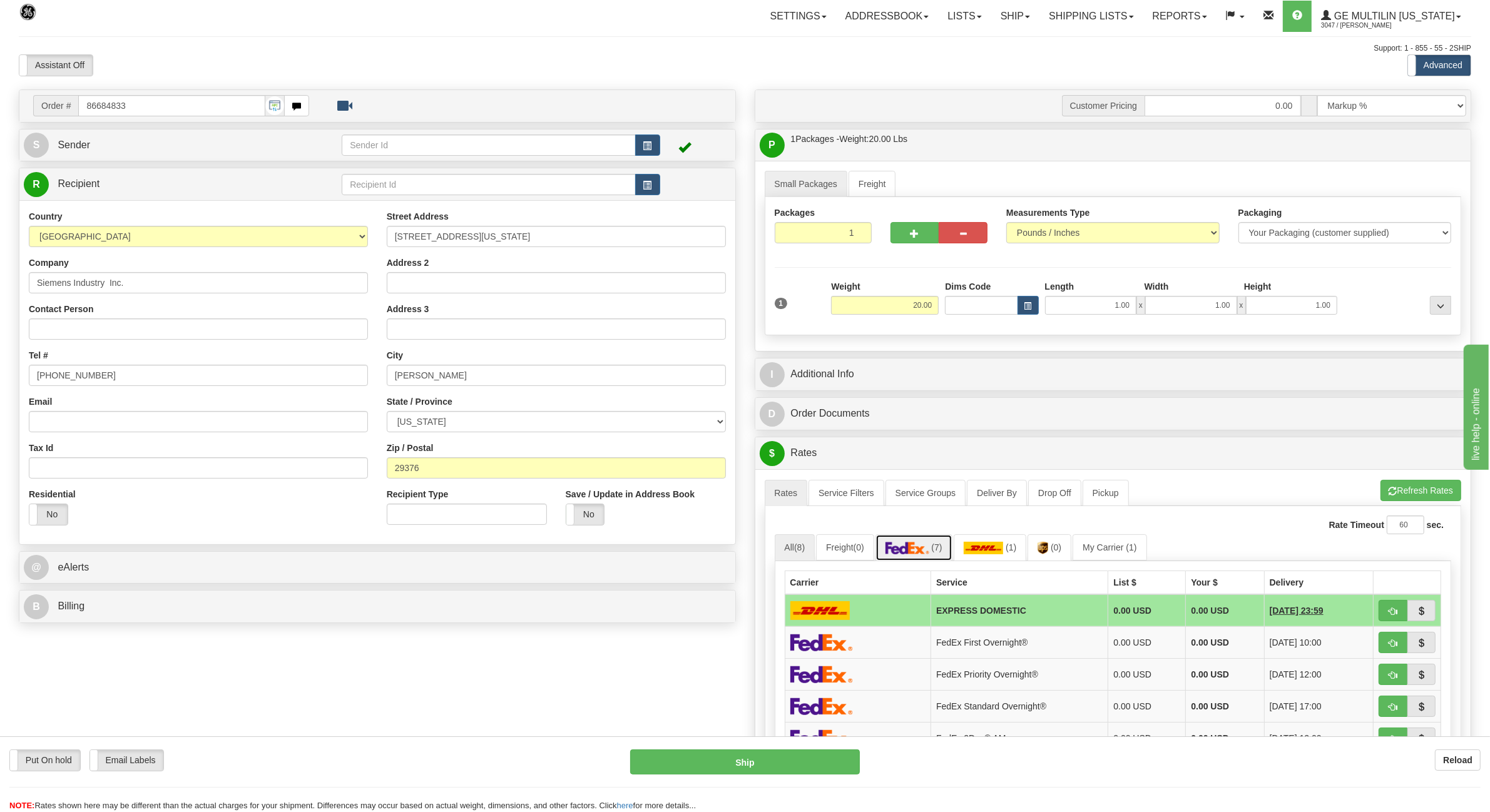
click at [940, 552] on span "(7)" at bounding box center [937, 548] width 10 height 10
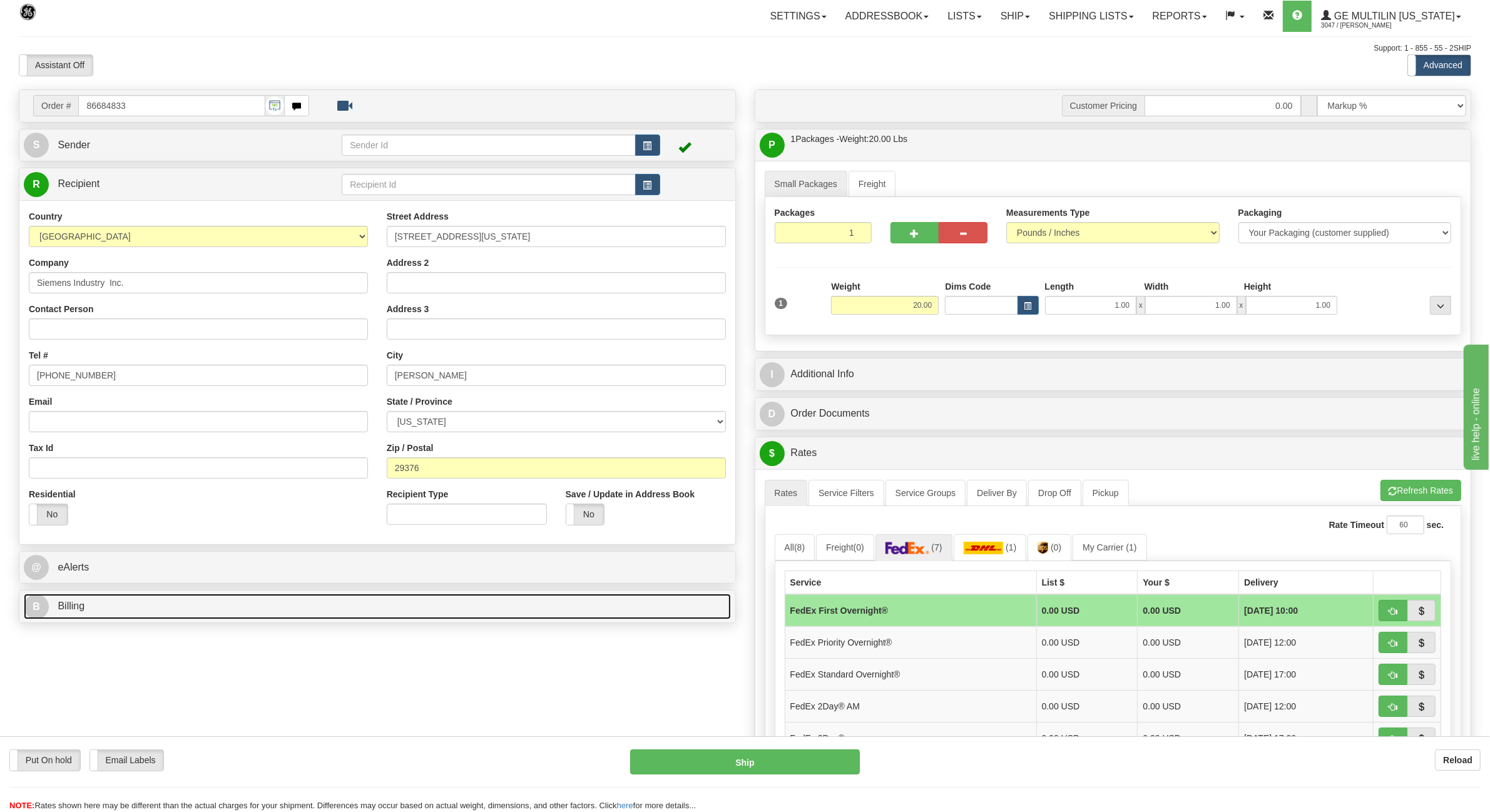
click at [164, 619] on link "B Billing" at bounding box center [377, 607] width 707 height 26
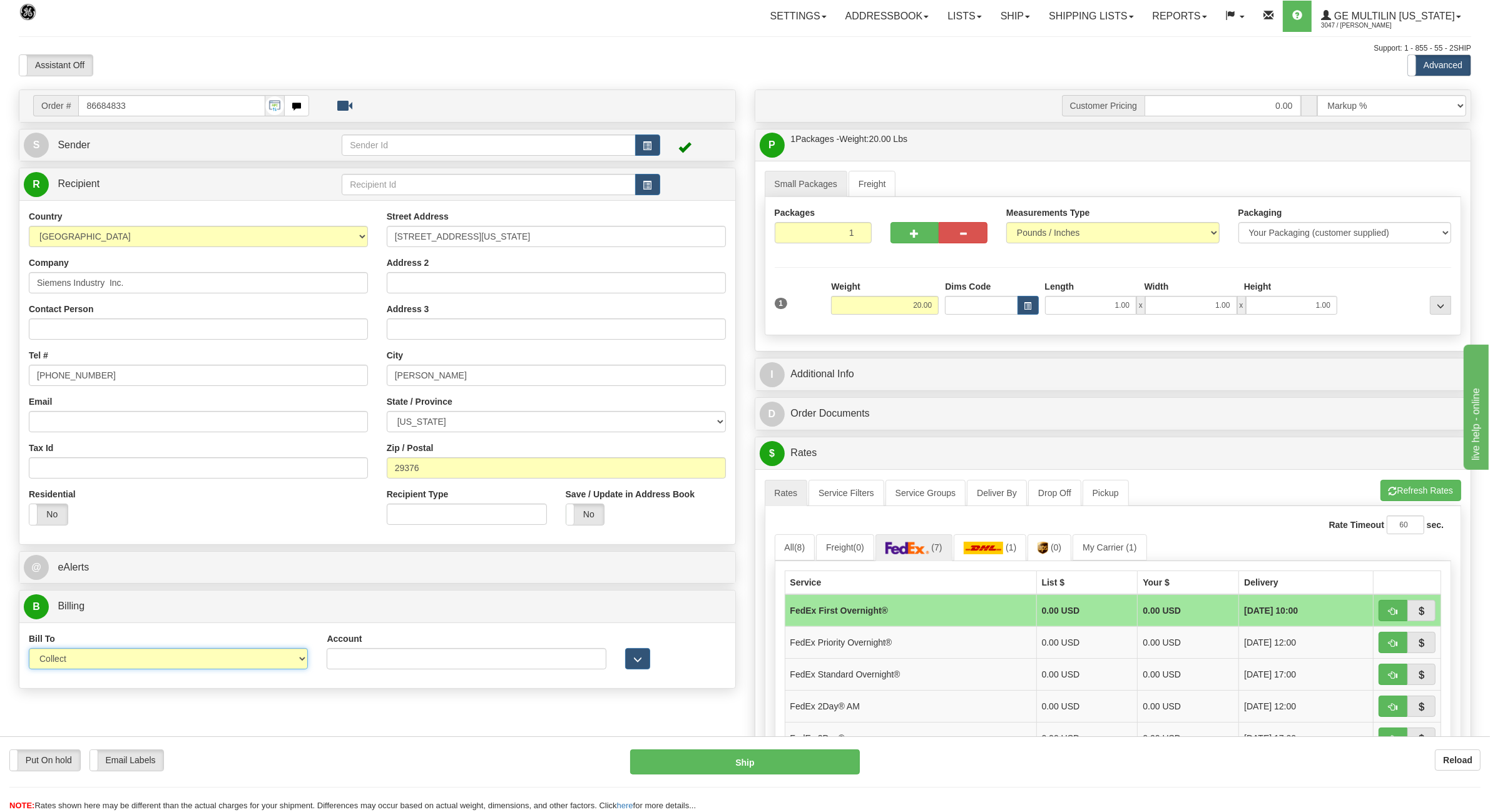
click at [169, 661] on select "Sender Recipient Third Party Collect" at bounding box center [168, 658] width 279 height 21
click at [169, 663] on select "Sender Recipient Third Party Collect" at bounding box center [168, 658] width 279 height 21
click at [221, 671] on div "Bill To Sender Recipient Third Party Collect" at bounding box center [168, 655] width 298 height 46
click at [144, 652] on select "Sender Recipient Third Party Collect" at bounding box center [168, 658] width 279 height 21
select select "2"
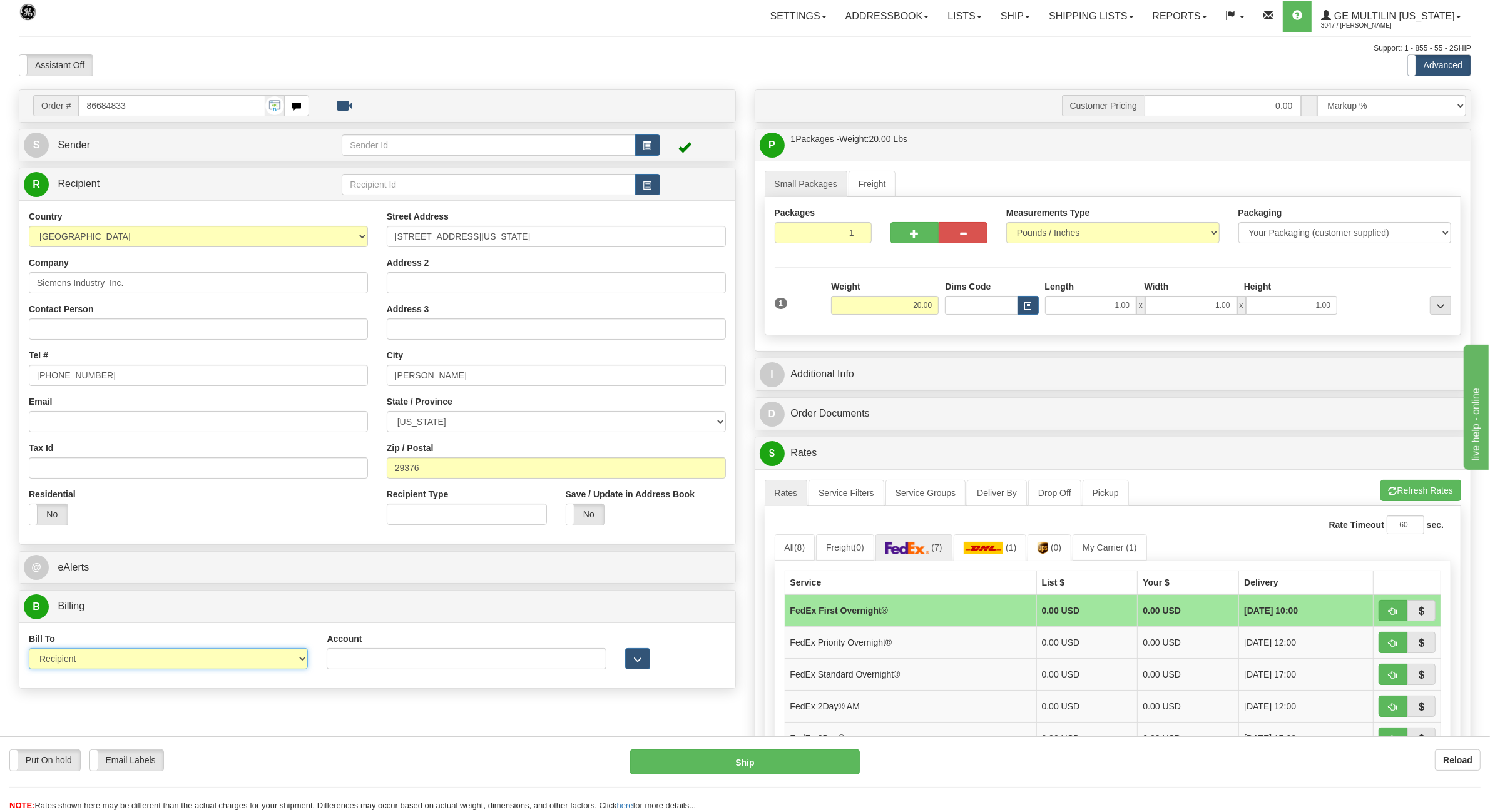
click at [29, 650] on select "Sender Recipient Third Party Collect" at bounding box center [168, 658] width 279 height 21
click at [1063, 556] on link "(0)" at bounding box center [1050, 547] width 43 height 27
